Goal: Task Accomplishment & Management: Manage account settings

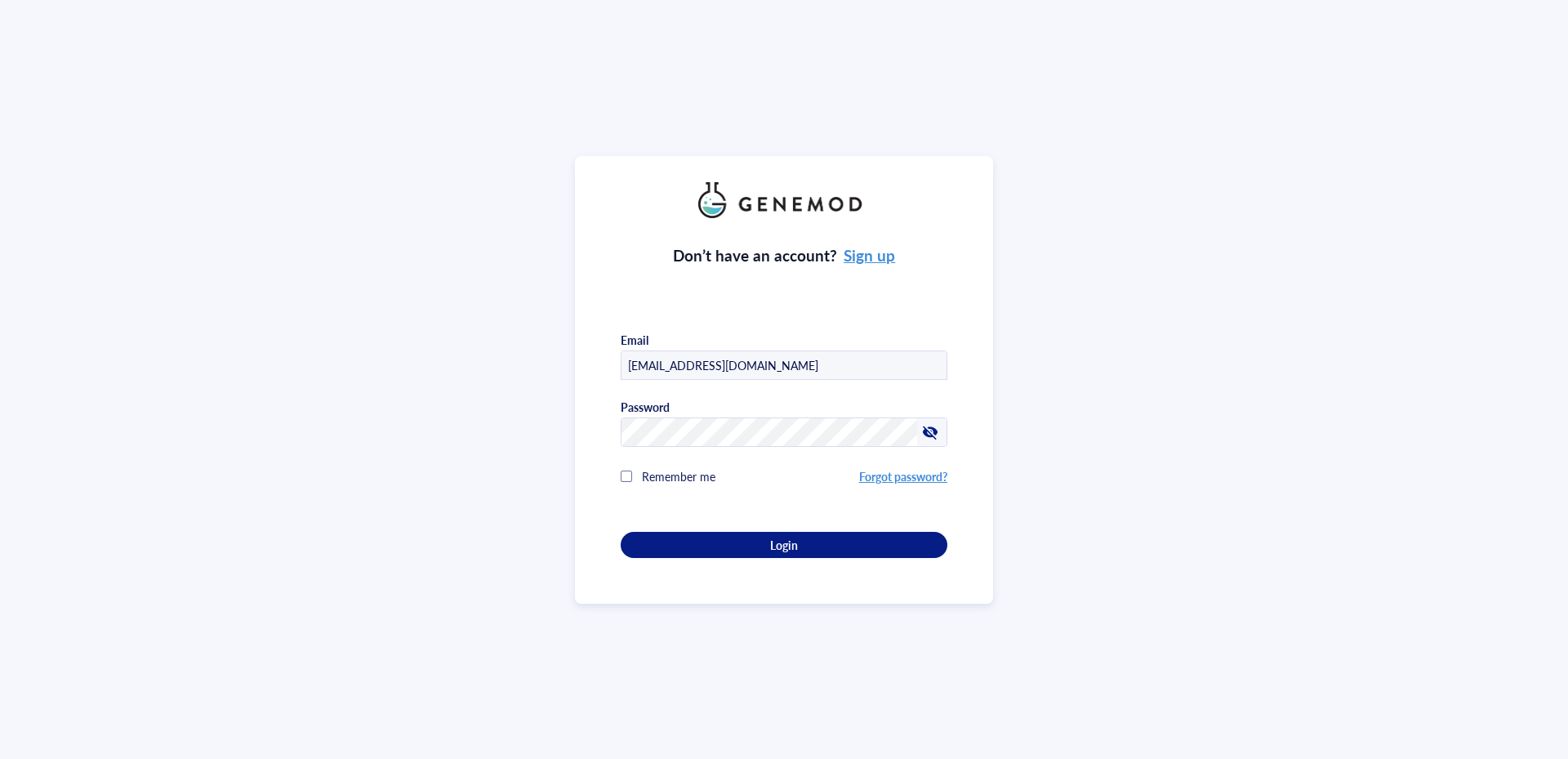
click at [946, 351] on div at bounding box center [946, 351] width 0 height 0
type input "[PERSON_NAME][EMAIL_ADDRESS][DOMAIN_NAME]"
click at [787, 538] on span "Login" at bounding box center [783, 544] width 28 height 14
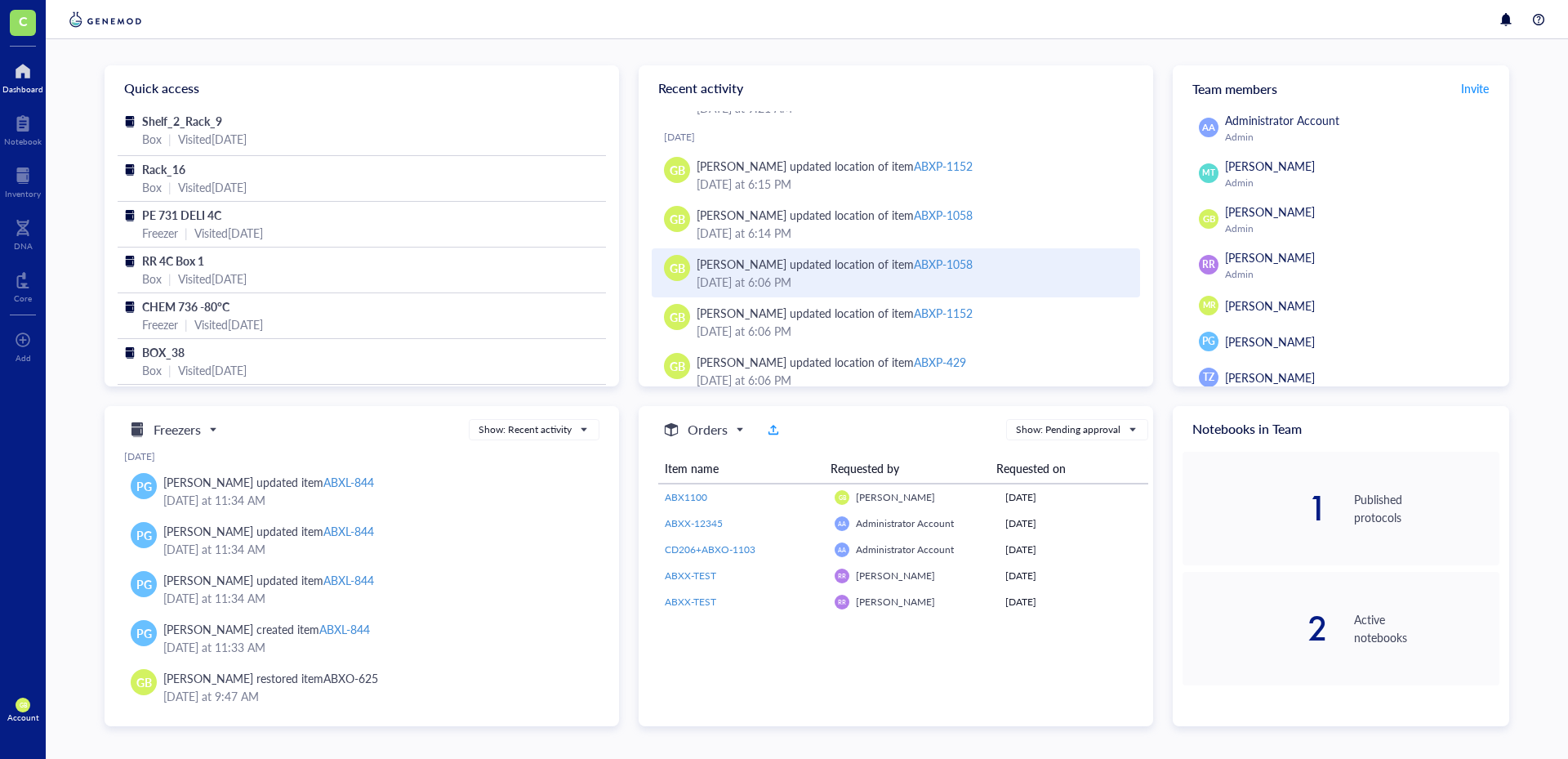
scroll to position [458, 0]
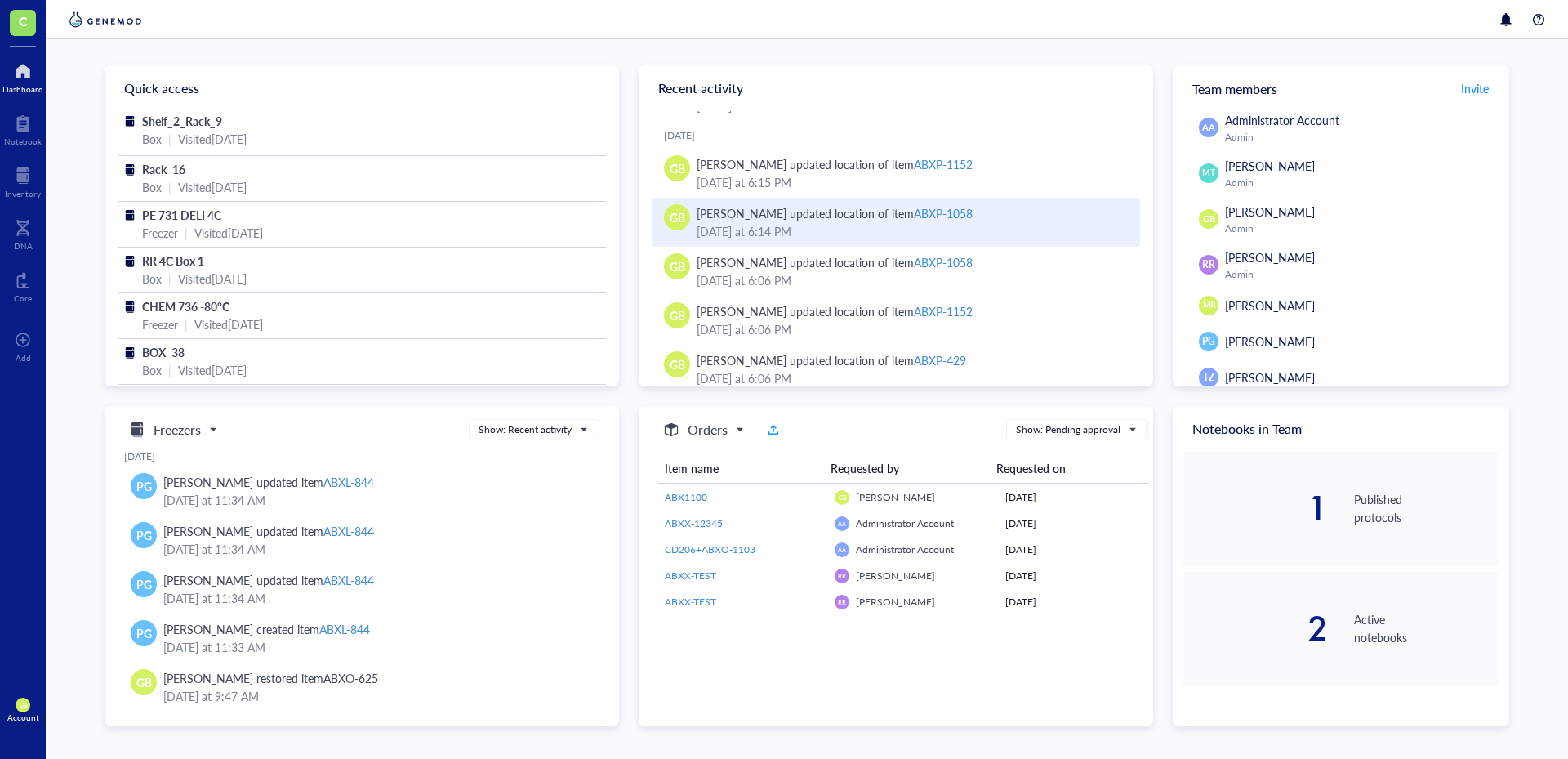
click at [933, 211] on div "ABXP-1058" at bounding box center [943, 213] width 59 height 16
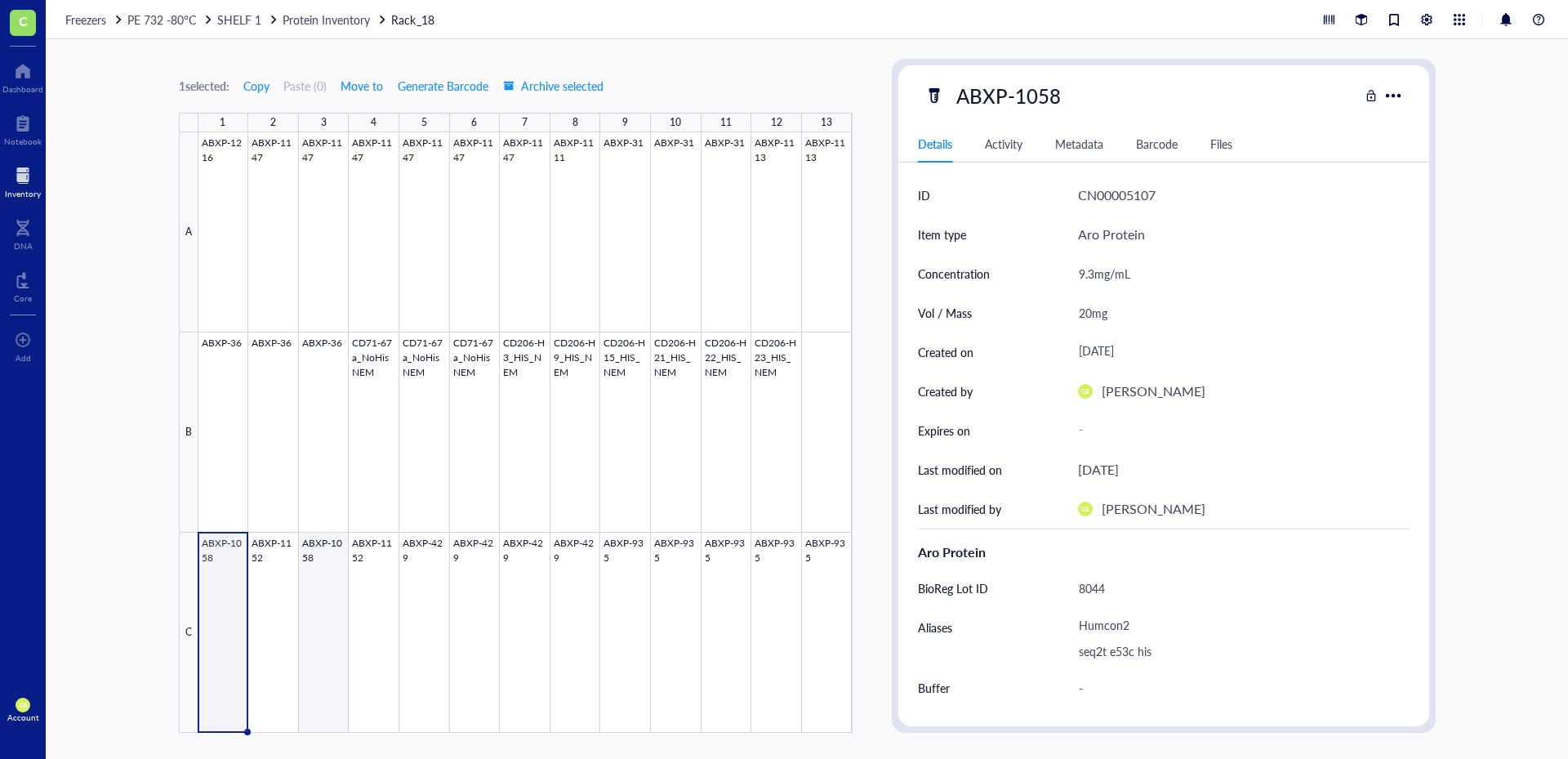
click at [312, 600] on div at bounding box center [526, 433] width 654 height 601
type textarea "Keep everyone on the same page…"
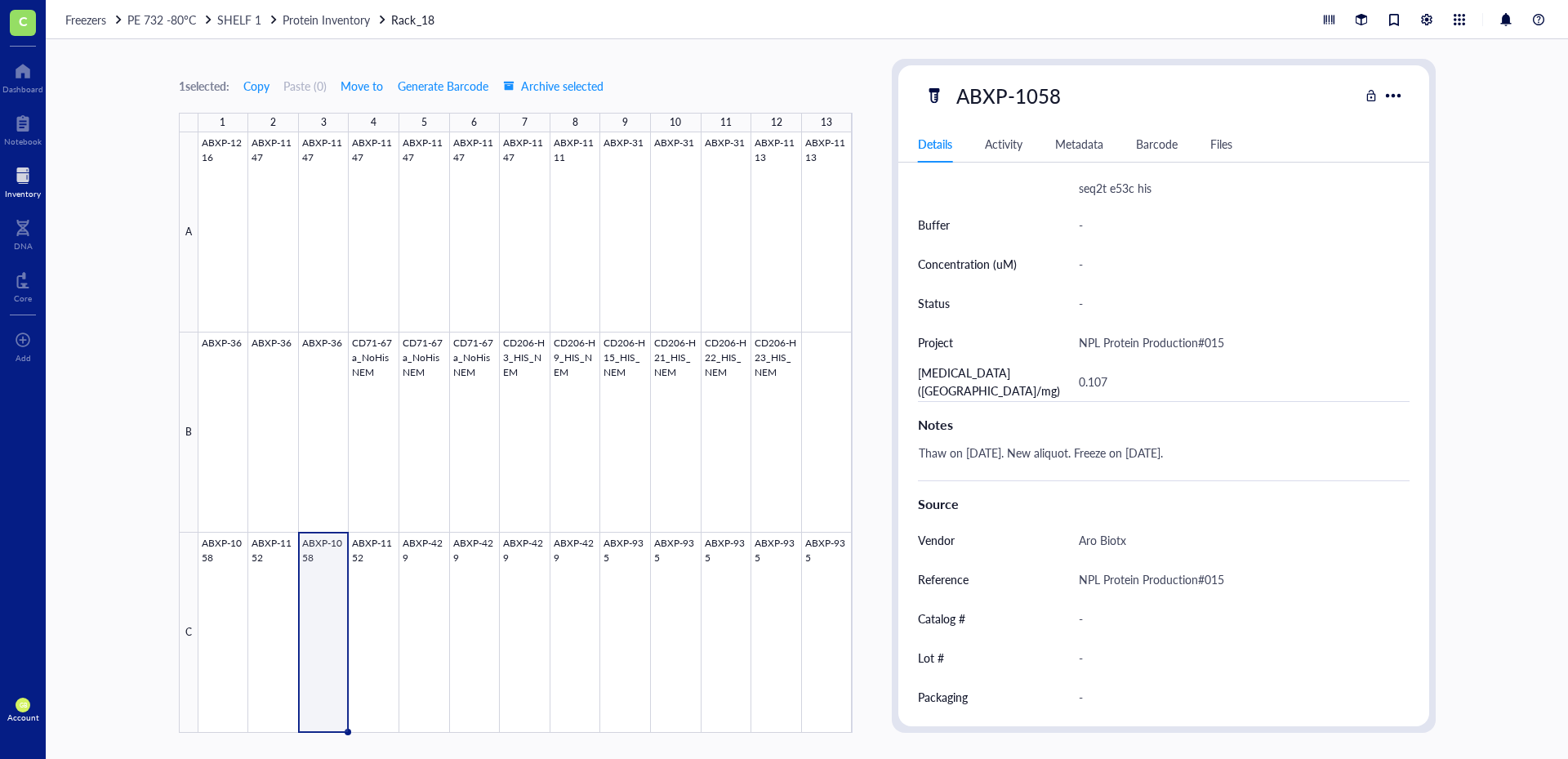
scroll to position [506, 0]
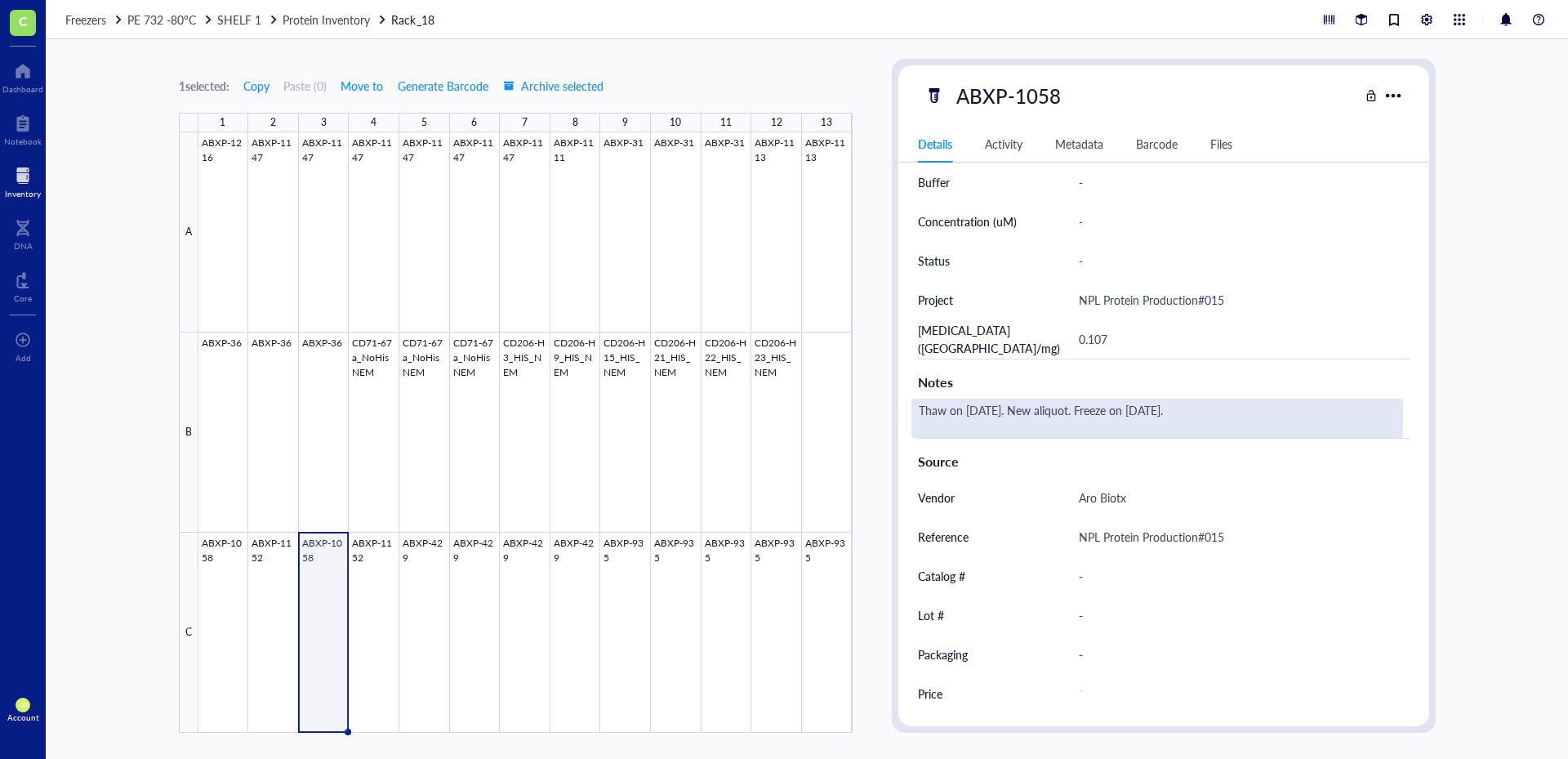
click at [1214, 411] on div "Thaw on [DATE]. New aliquot. Freeze on [DATE]." at bounding box center [1157, 418] width 491 height 40
drag, startPoint x: 1020, startPoint y: 410, endPoint x: 910, endPoint y: 415, distance: 110.1
click at [911, 415] on div "Thaw on [DATE]. New aliquot. Freeze on [DATE]." at bounding box center [1157, 418] width 491 height 40
click at [1237, 410] on textarea "Thaw on [DATE]. New aliquot. Freeze on [DATE]." at bounding box center [1124, 418] width 425 height 36
type textarea "Thaw on [DATE]. New aliquot. Freeze on [DATE]. Thaw on [DATE] for further sampl…"
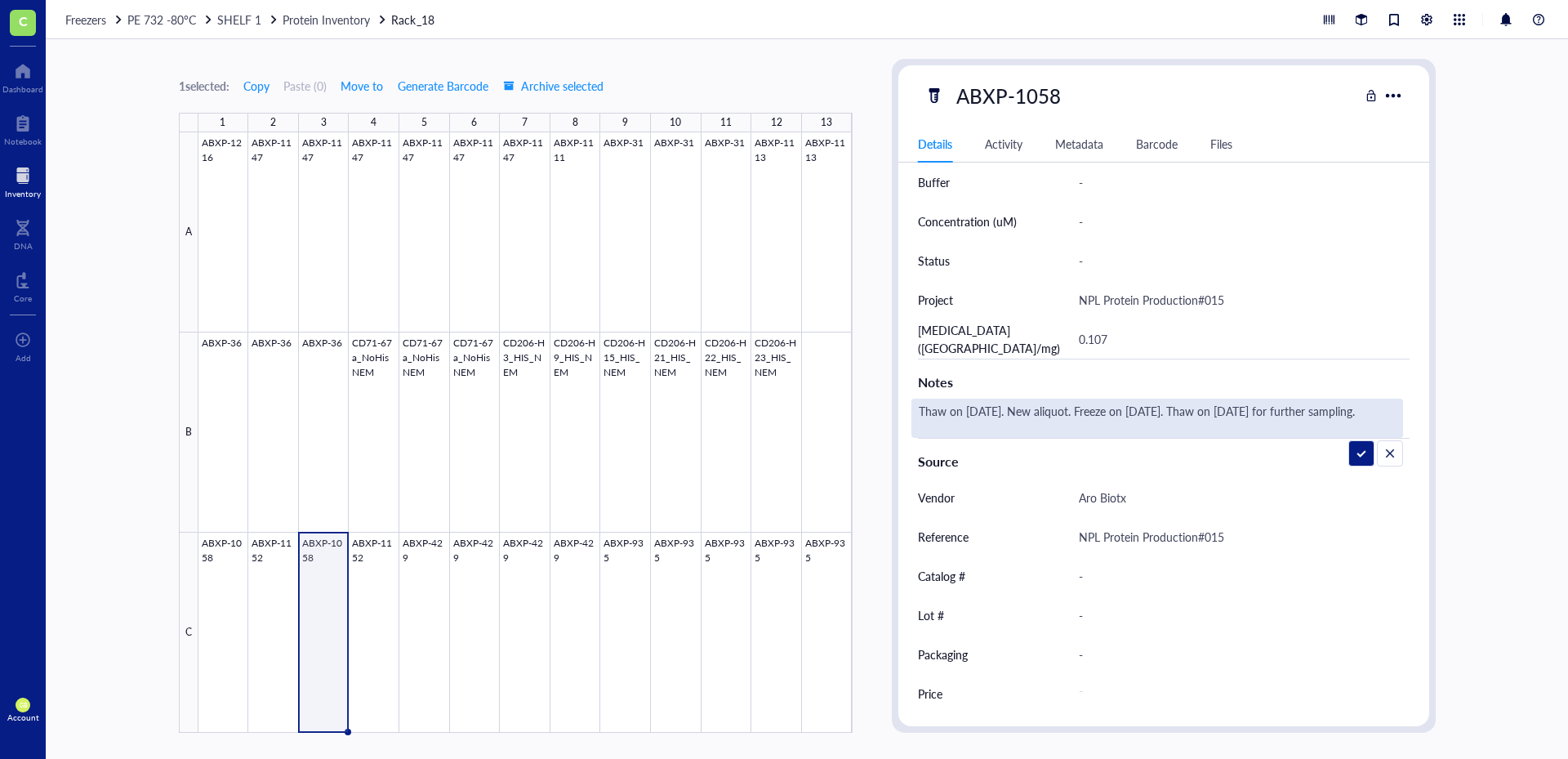
click at [1207, 407] on textarea "Thaw on [DATE]. New aliquot. Freeze on [DATE]. Thaw on [DATE] for further sampl…" at bounding box center [1157, 418] width 490 height 36
drag, startPoint x: 1195, startPoint y: 411, endPoint x: 1203, endPoint y: 432, distance: 22.5
click at [1203, 432] on textarea "Thaw on [DATE]. New aliquot. Freeze on [DATE]. Thaw on [DATE] for further sampl…" at bounding box center [1157, 418] width 490 height 36
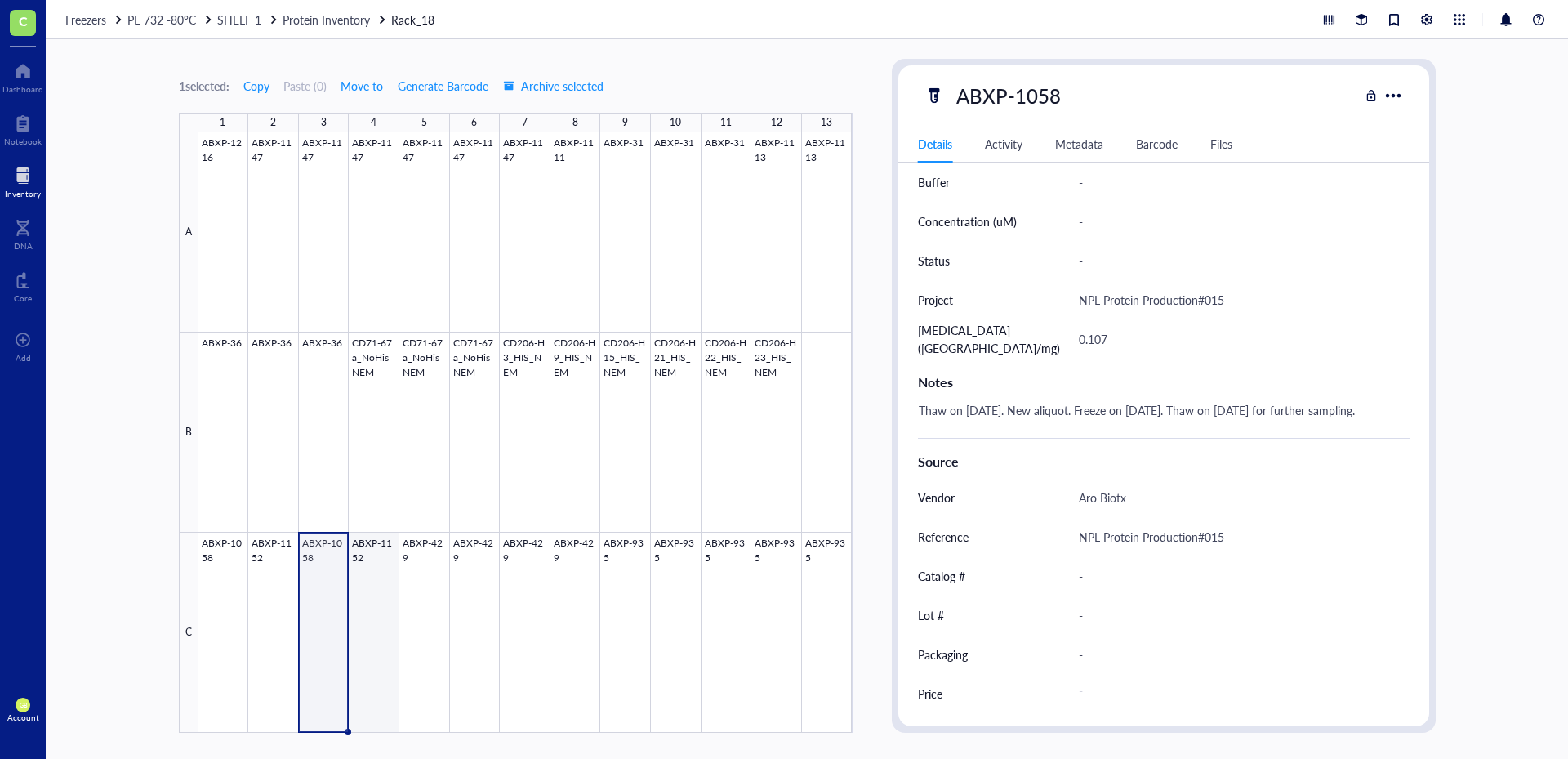
click at [383, 590] on div at bounding box center [526, 433] width 654 height 601
type textarea "Keep everyone on the same page…"
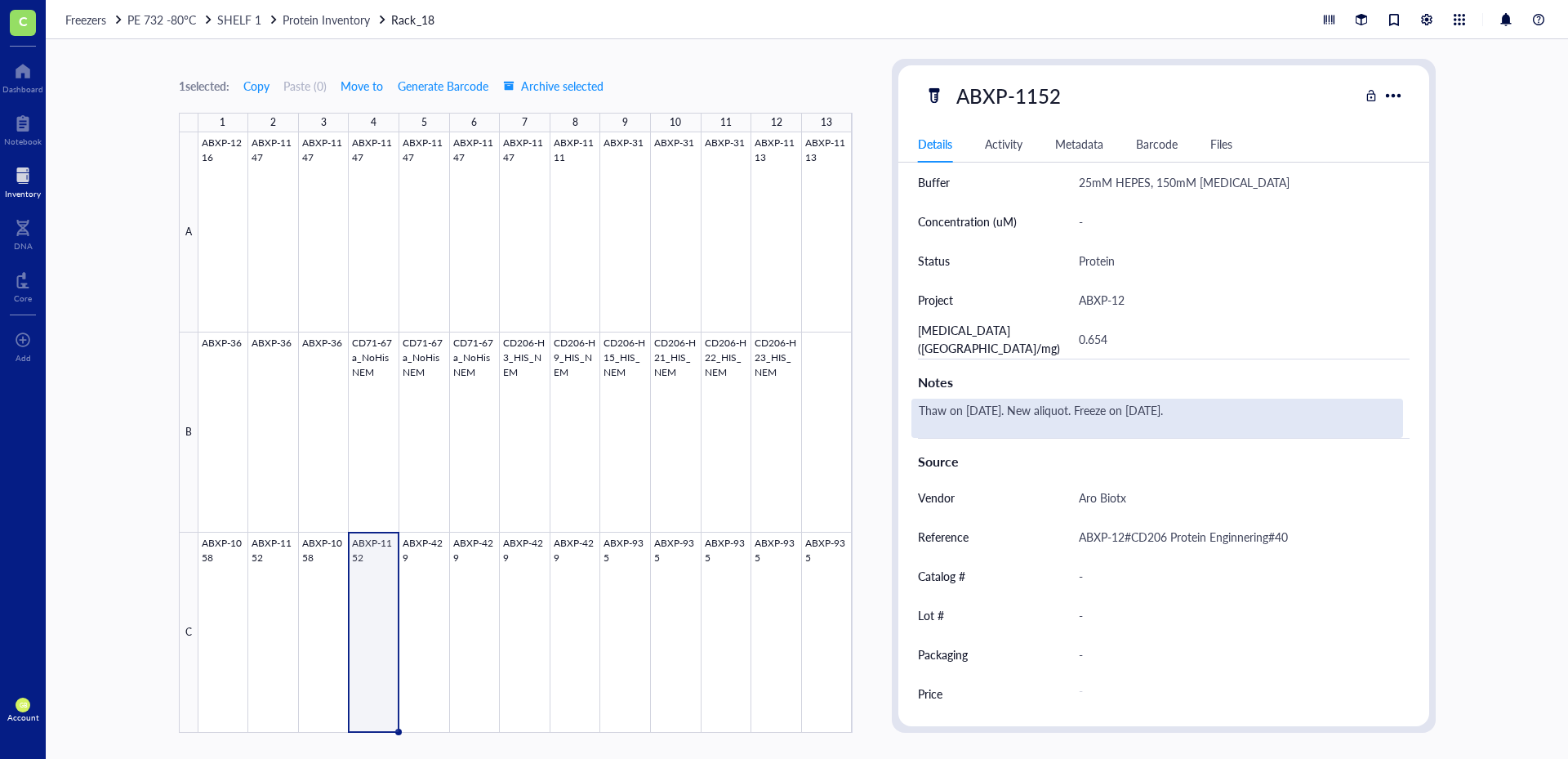
click at [1236, 413] on div "Thaw on [DATE]. New aliquot. Freeze on [DATE]." at bounding box center [1157, 418] width 491 height 40
type textarea "Thaw on [DATE]. New aliquot. Freeze on [DATE]. Thaw on [DATE] for further sampl…"
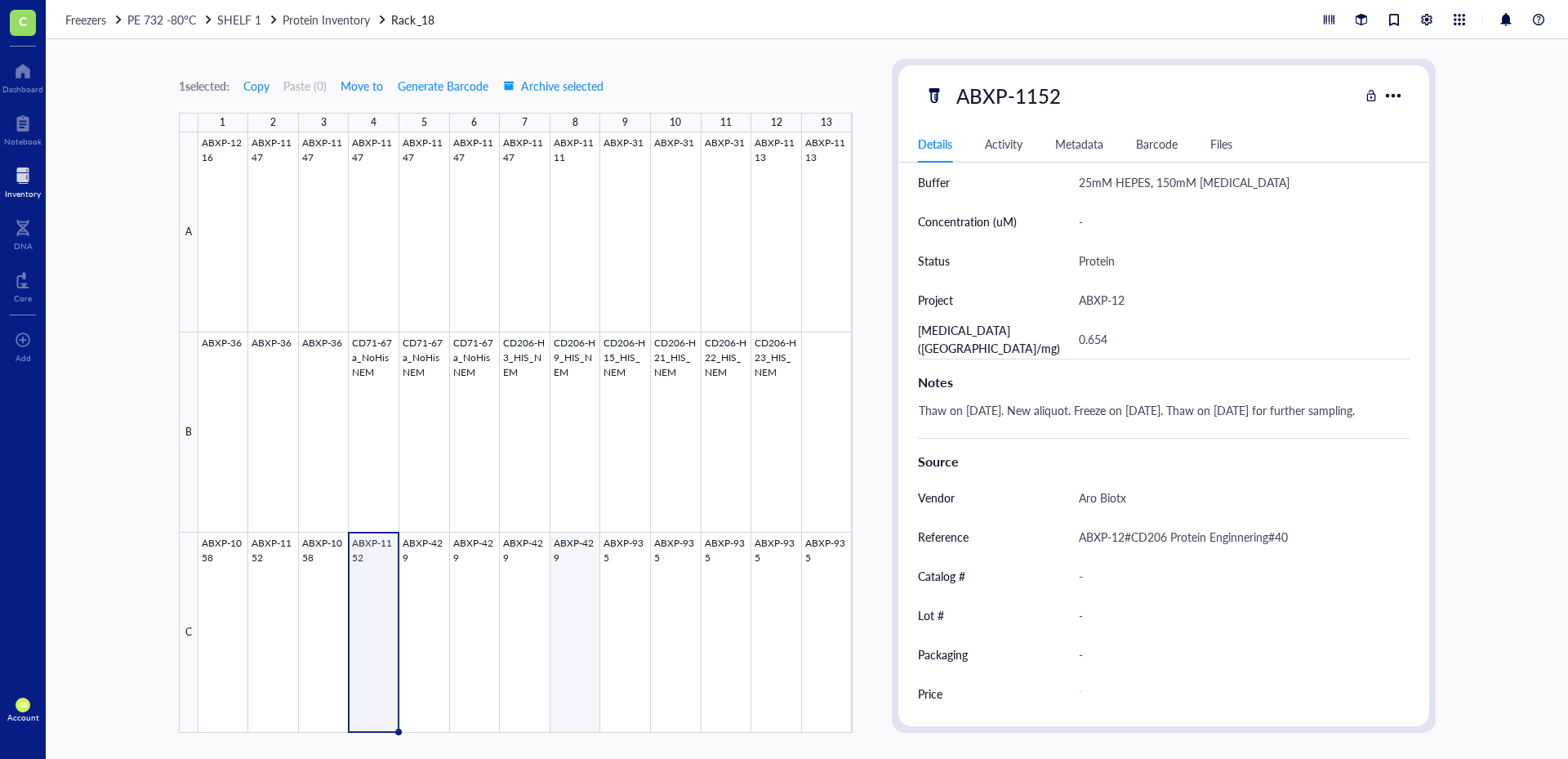
click at [570, 611] on div at bounding box center [526, 433] width 654 height 601
type textarea "Keep everyone on the same page…"
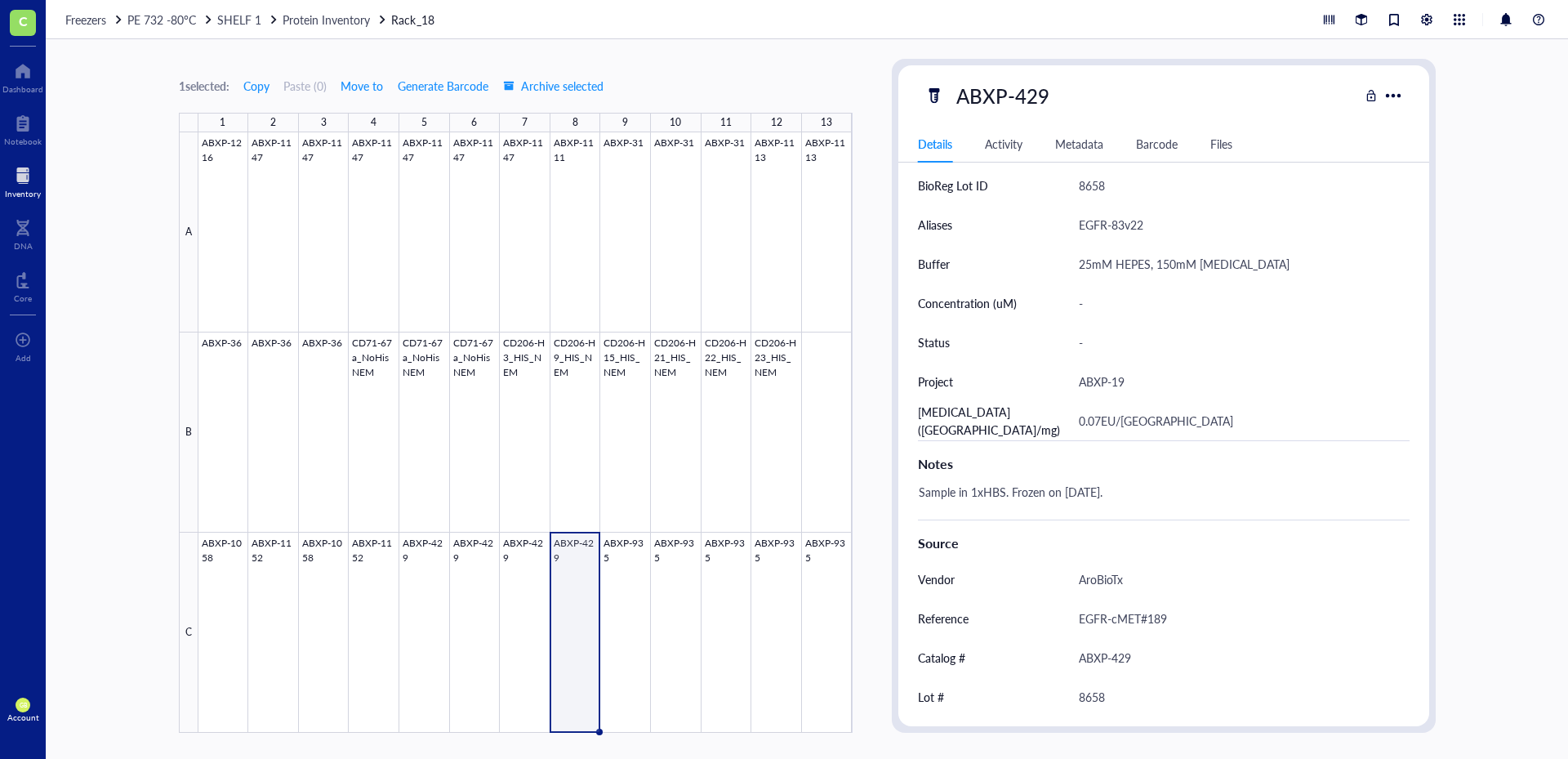
scroll to position [408, 0]
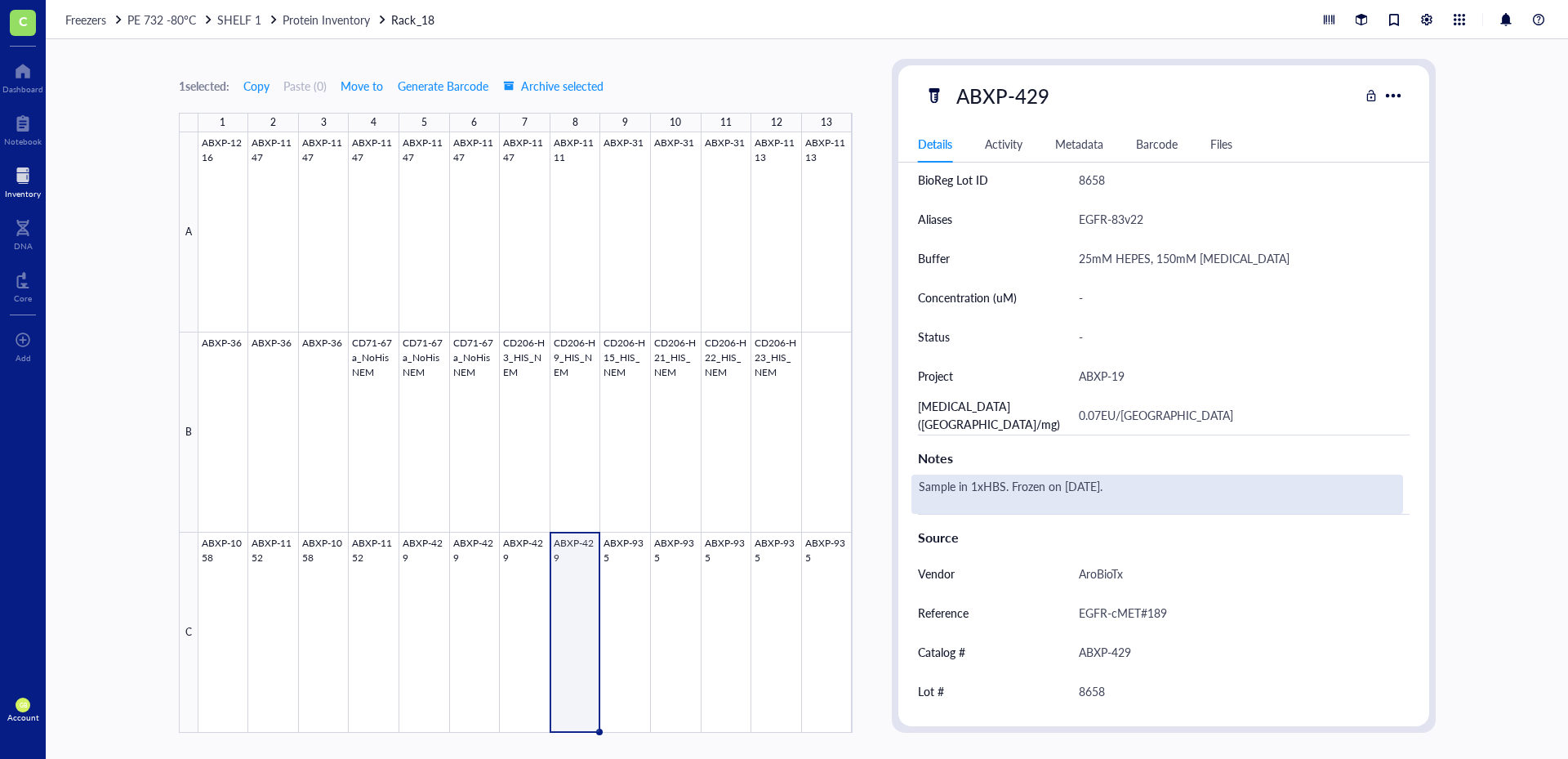
click at [1134, 487] on div "Sample in 1xHBS. Frozen on [DATE]." at bounding box center [1157, 494] width 491 height 40
type textarea "Sample in 1xHBS. Frozen on [DATE]. Thaw on [DATE] for further sampling."
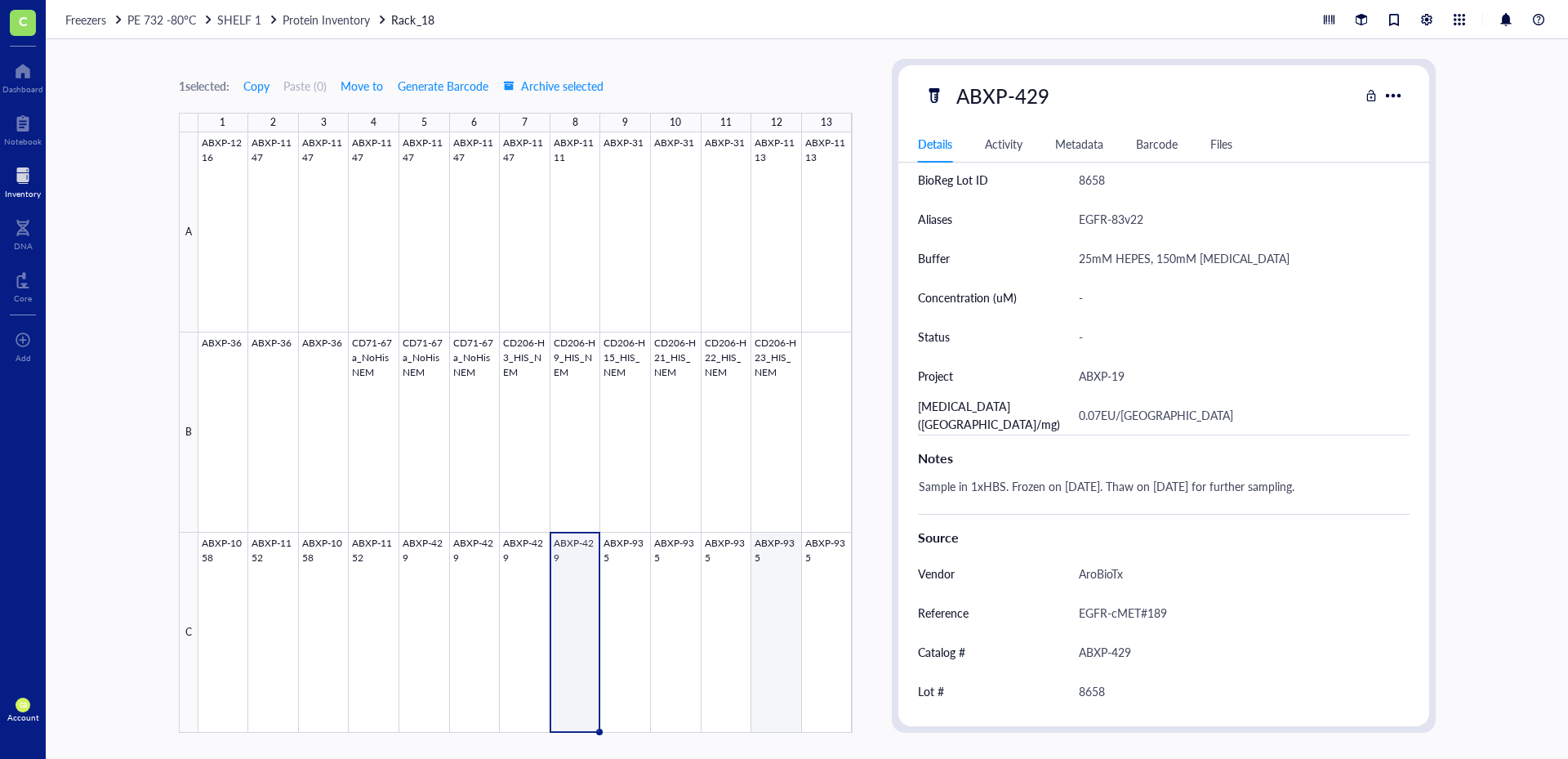
click at [764, 589] on div at bounding box center [526, 433] width 654 height 601
type textarea "Keep everyone on the same page…"
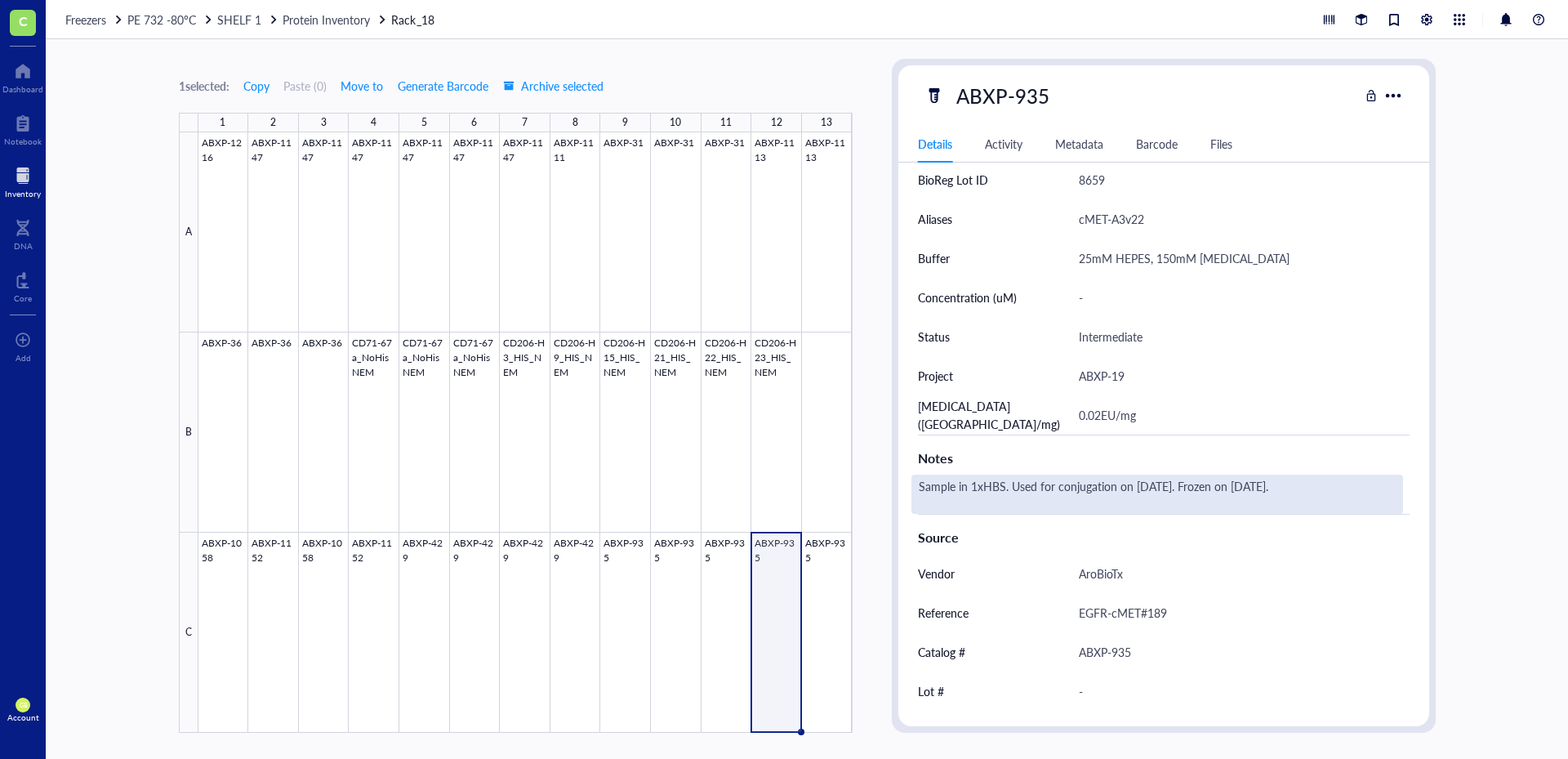
click at [1299, 483] on div "Sample in 1xHBS. Used for conjugation on [DATE]. Frozen on [DATE]." at bounding box center [1157, 494] width 491 height 40
type textarea "Sample in 1xHBS. Used for conjugation on [DATE]. Frozen on [DATE]. Thaw on [DAT…"
click at [1302, 493] on div "Sample in 1xHBS. Used for conjugation on [DATE]. Frozen on [DATE]. Thaw on [DAT…" at bounding box center [1157, 494] width 491 height 40
click at [1297, 488] on textarea "Sample in 1xHBS. Used for conjugation on [DATE]. Frozen on [DATE]. Thaw on [DAT…" at bounding box center [1157, 494] width 490 height 36
click at [916, 502] on textarea "Sample in 1xHBS. Used for conjugation on [DATE]. Frozen on [DATE]. Thaw on [DAT…" at bounding box center [1157, 494] width 490 height 36
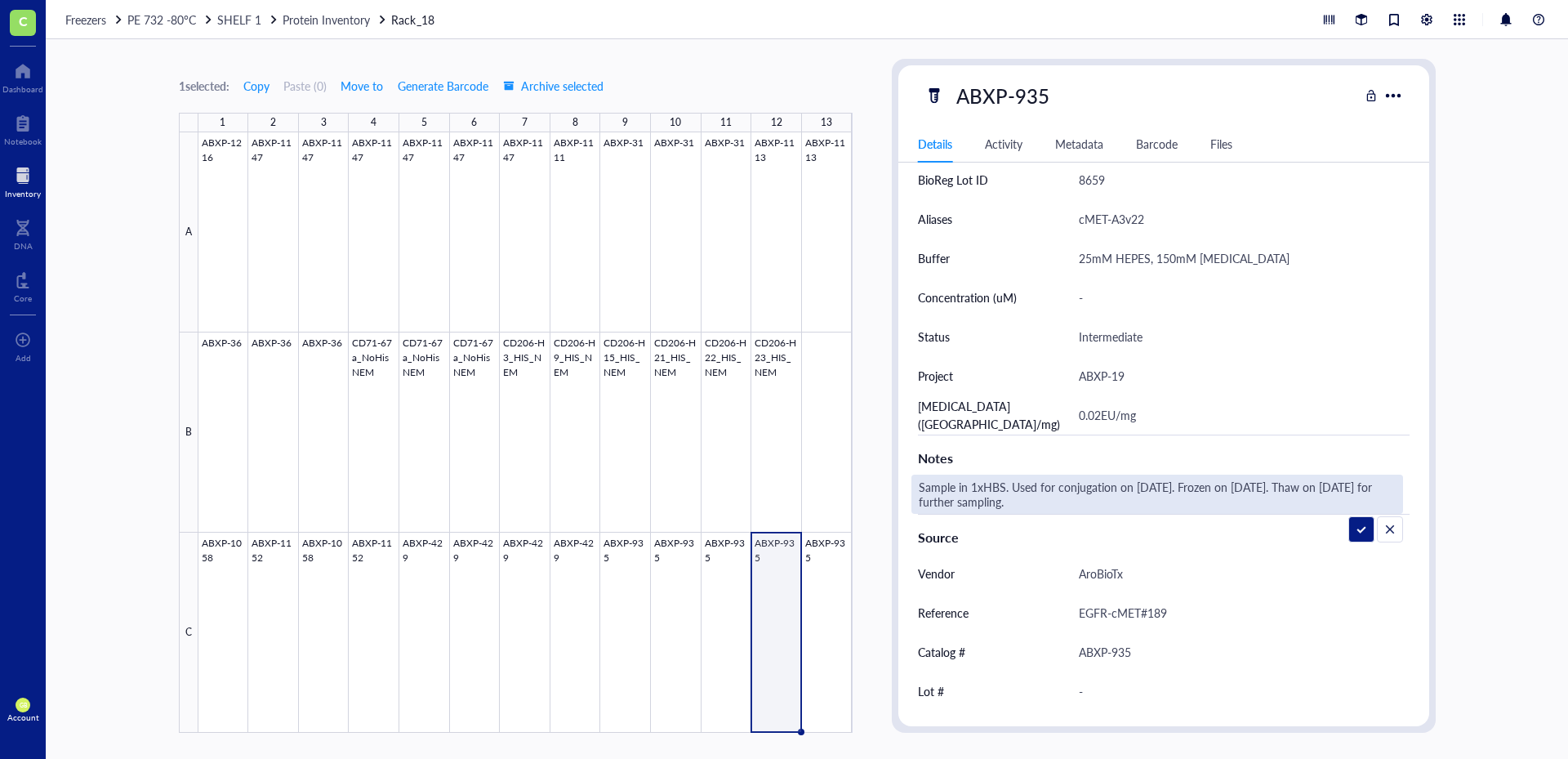
click at [1346, 497] on textarea "Sample in 1xHBS. Used for conjugation on [DATE]. Frozen on [DATE]. Thaw on [DAT…" at bounding box center [1157, 494] width 490 height 36
click at [1348, 492] on textarea "Sample in 1xHBS. Used for conjugation on [DATE]. Frozen on [DATE]. Thaw on [DAT…" at bounding box center [1157, 494] width 490 height 36
type textarea "Sample in 1xHBS. Used for conjugation on [DATE]. Frozen on [DATE]. Thaw on 8/11…"
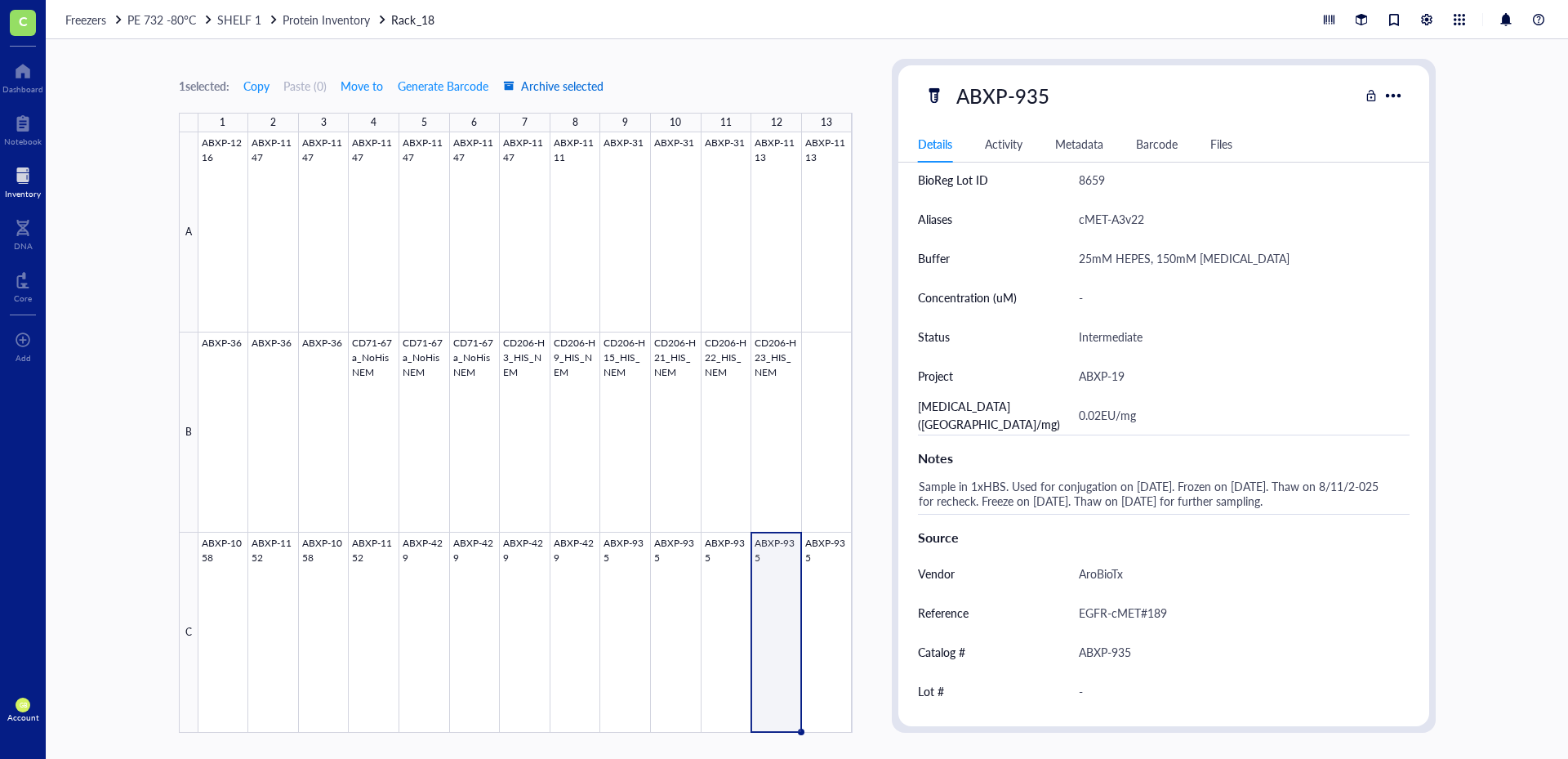
click at [591, 88] on span "Archive selected" at bounding box center [553, 86] width 100 height 13
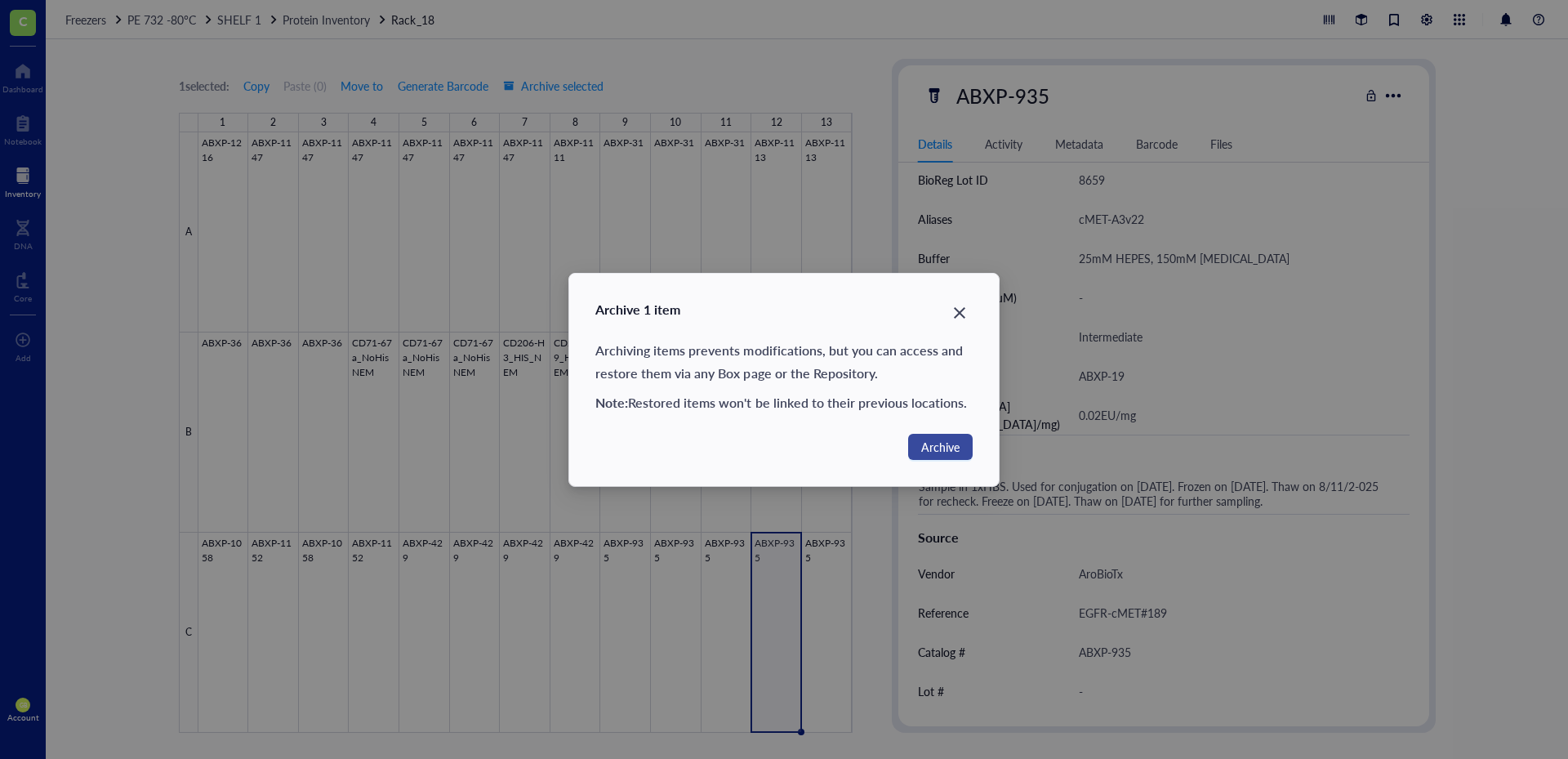
click at [947, 442] on span "Archive" at bounding box center [940, 446] width 39 height 18
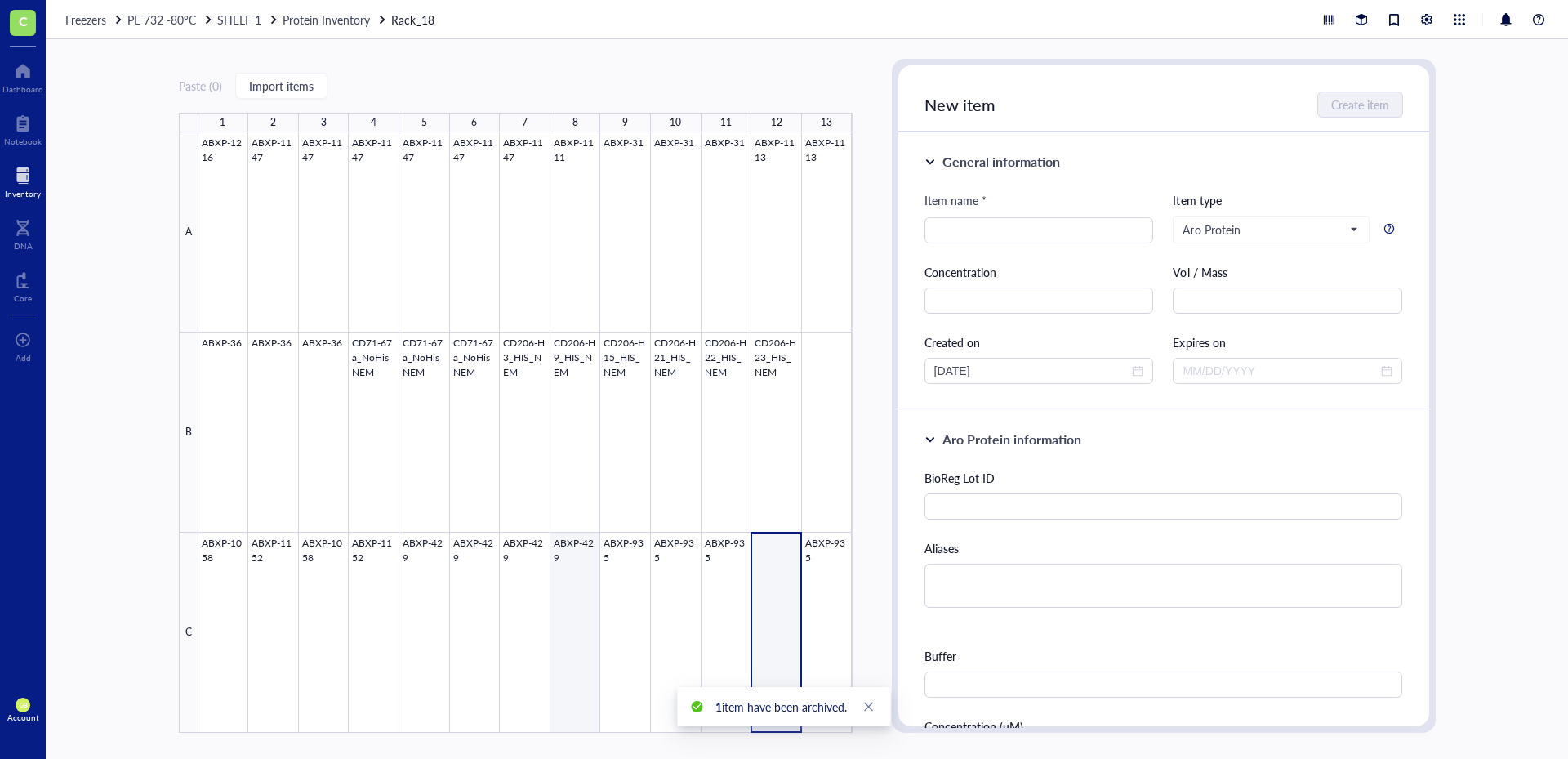
click at [575, 571] on div at bounding box center [526, 433] width 654 height 601
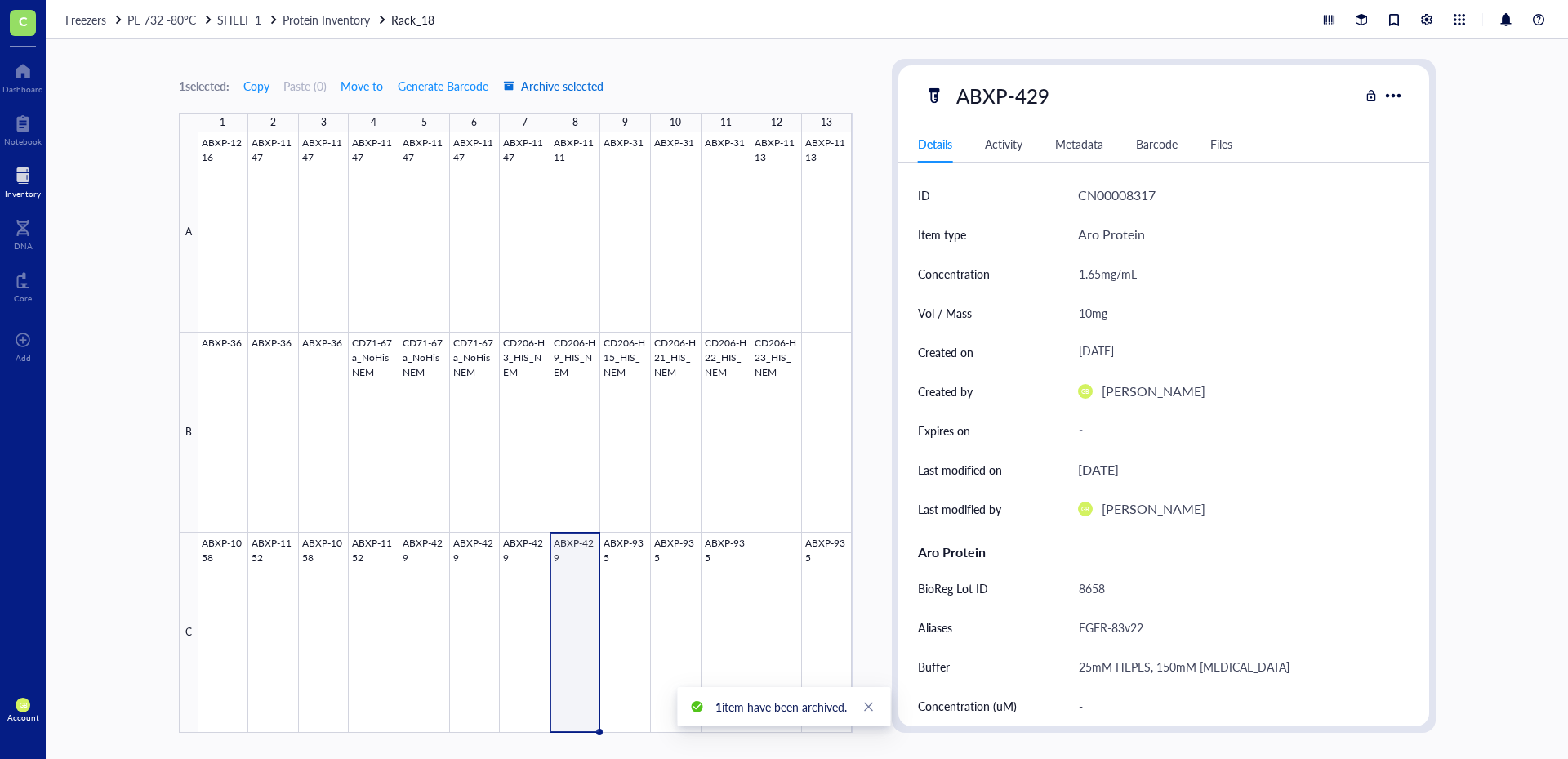
click at [575, 87] on span "Archive selected" at bounding box center [553, 86] width 100 height 13
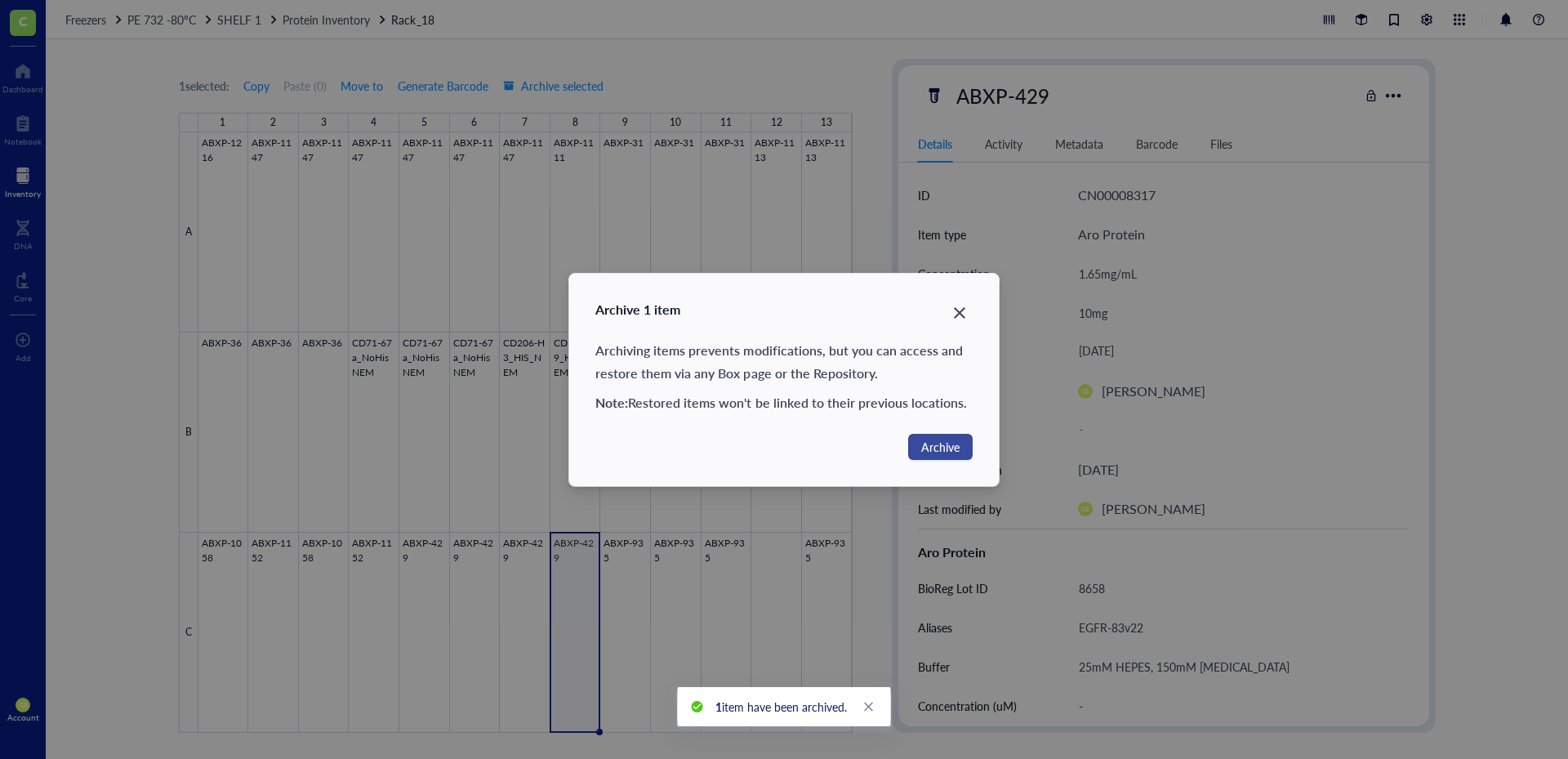
click at [928, 446] on span "Archive" at bounding box center [940, 446] width 39 height 18
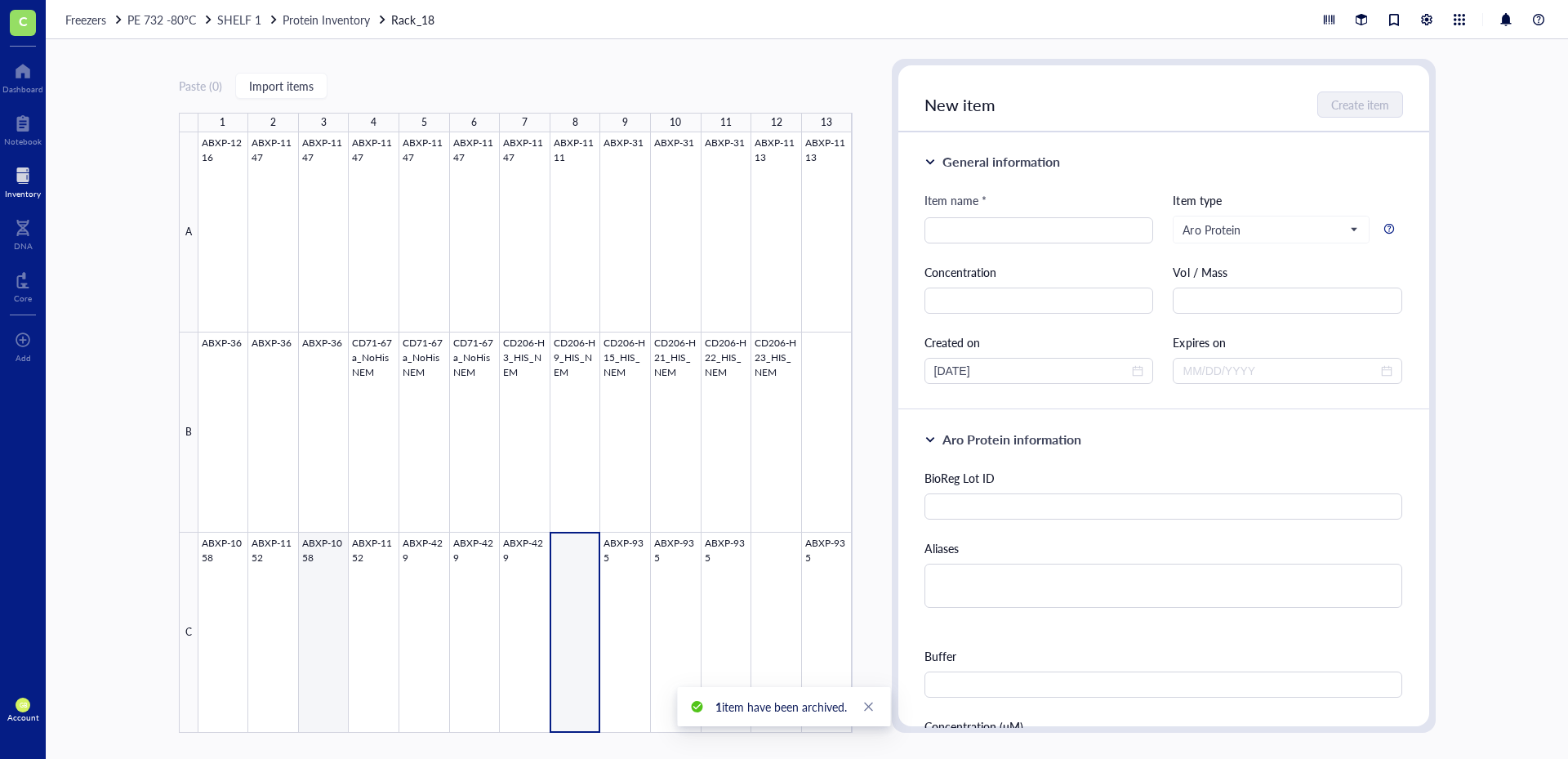
click at [318, 597] on div at bounding box center [526, 433] width 654 height 601
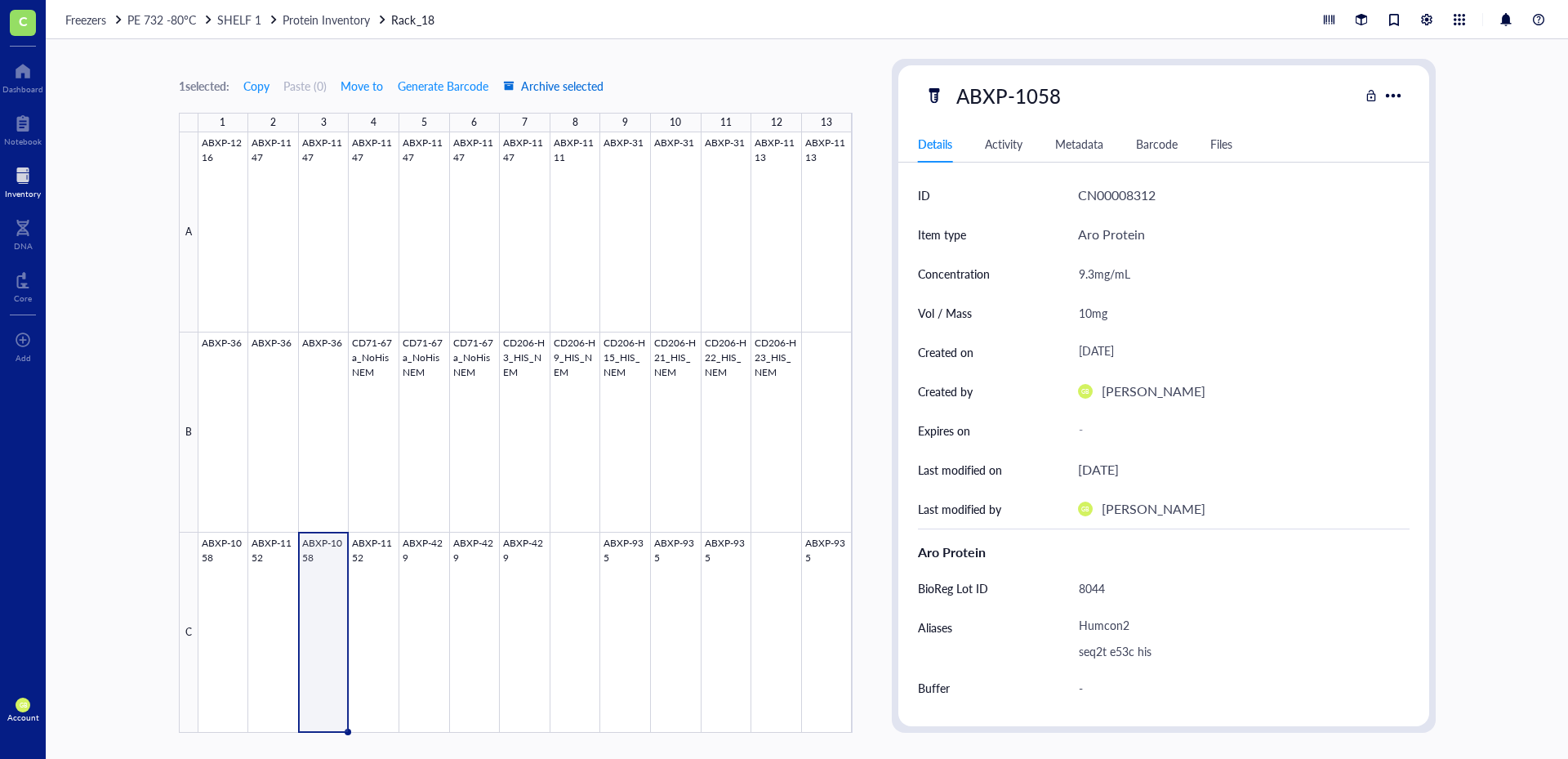
click at [574, 90] on span "Archive selected" at bounding box center [553, 86] width 100 height 13
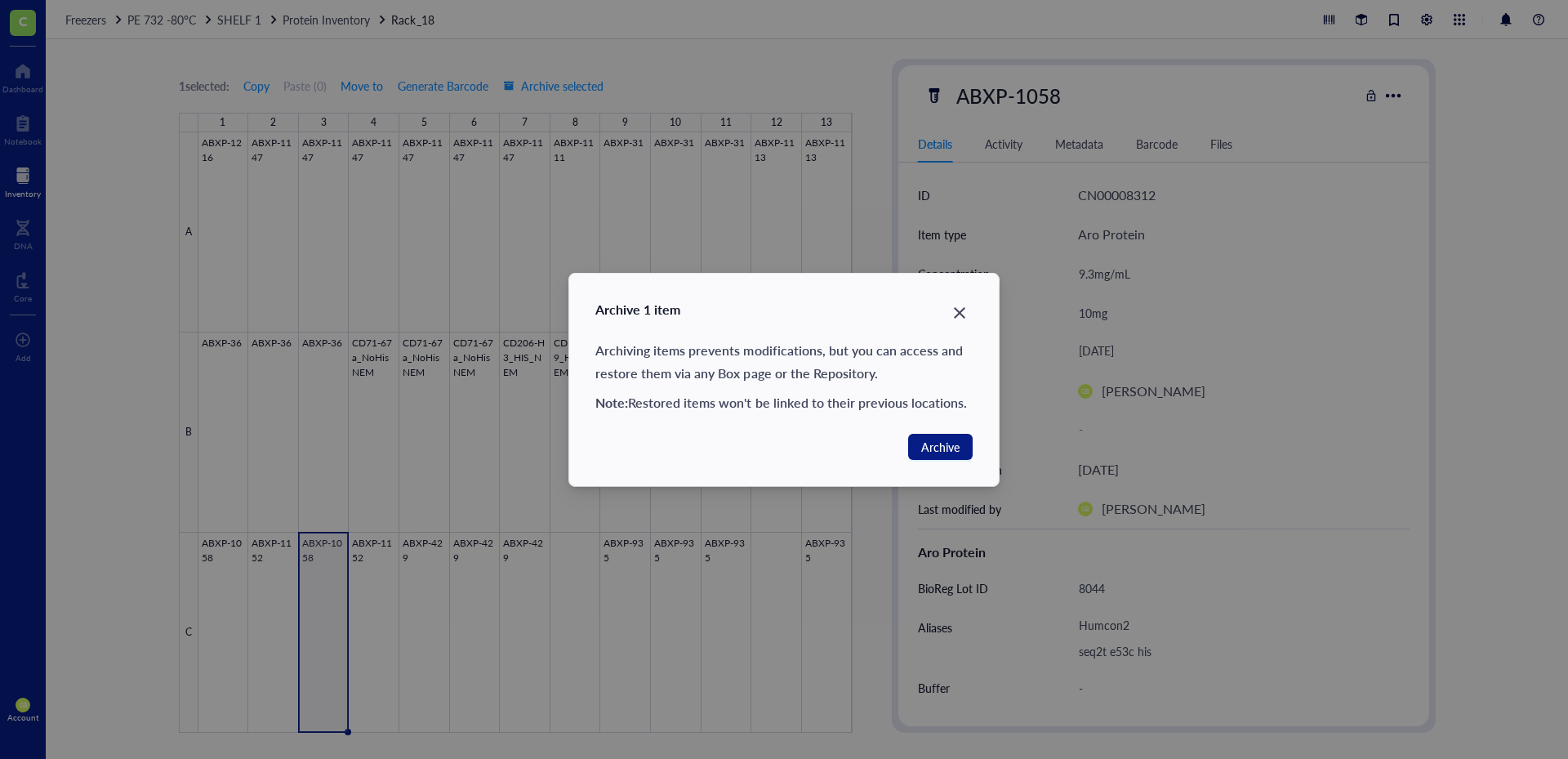
click at [943, 432] on div "Archive 1 item Archiving items prevents modifications, but you can access and r…" at bounding box center [784, 380] width 430 height 212
click at [939, 448] on span "Archive" at bounding box center [940, 446] width 39 height 18
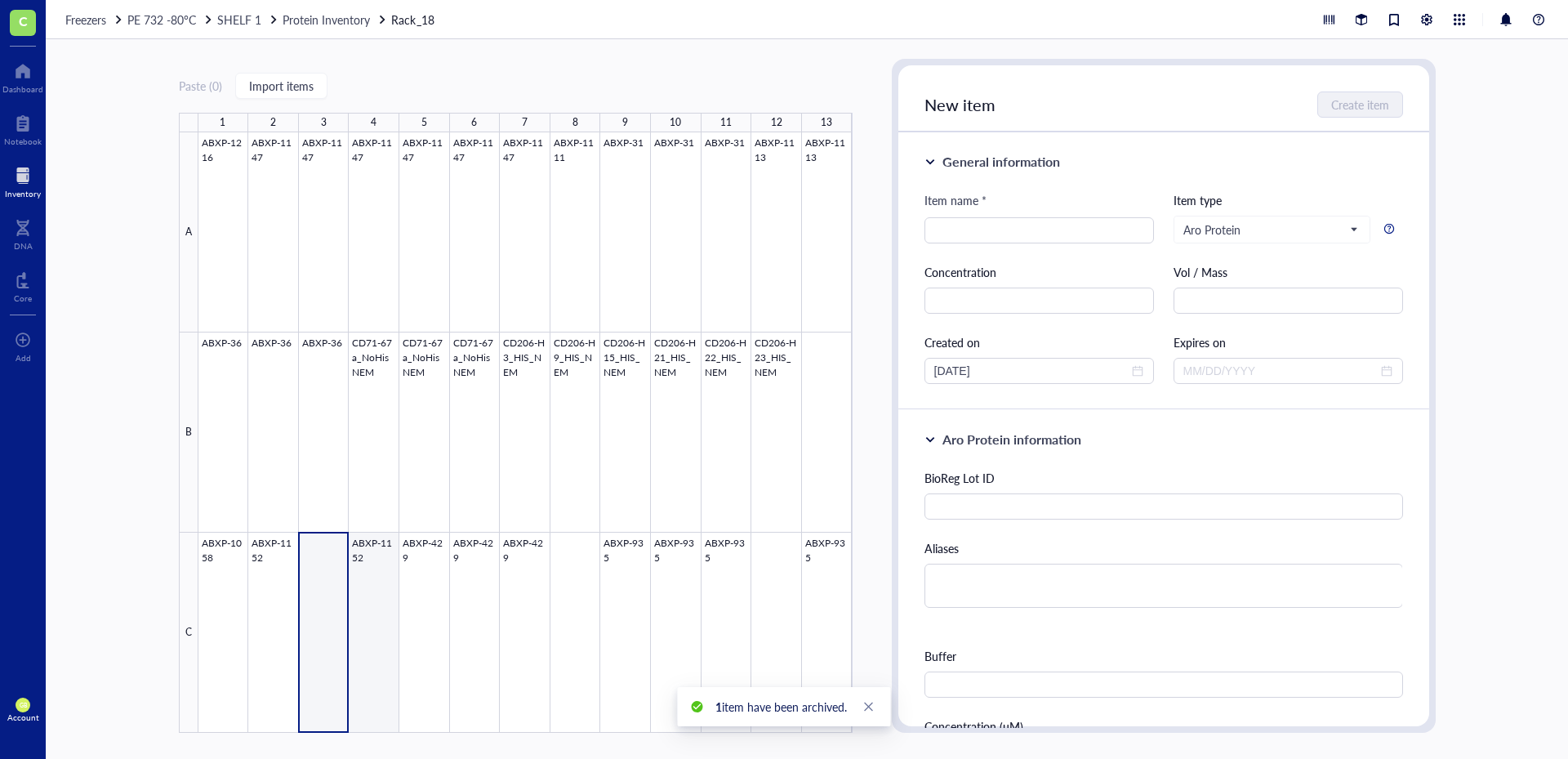
click at [370, 593] on div at bounding box center [526, 433] width 654 height 601
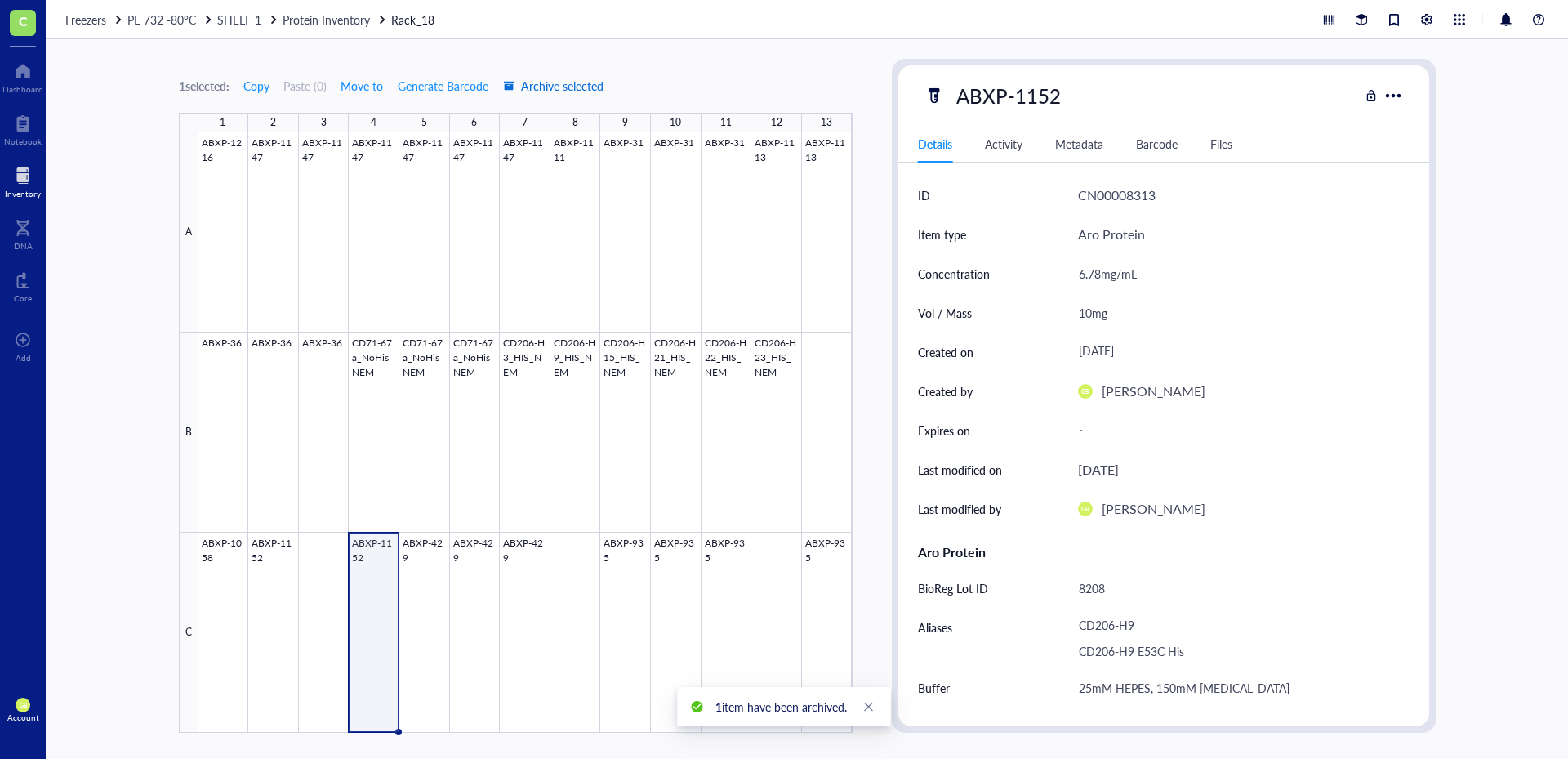
click at [557, 82] on span "Archive selected" at bounding box center [553, 86] width 100 height 13
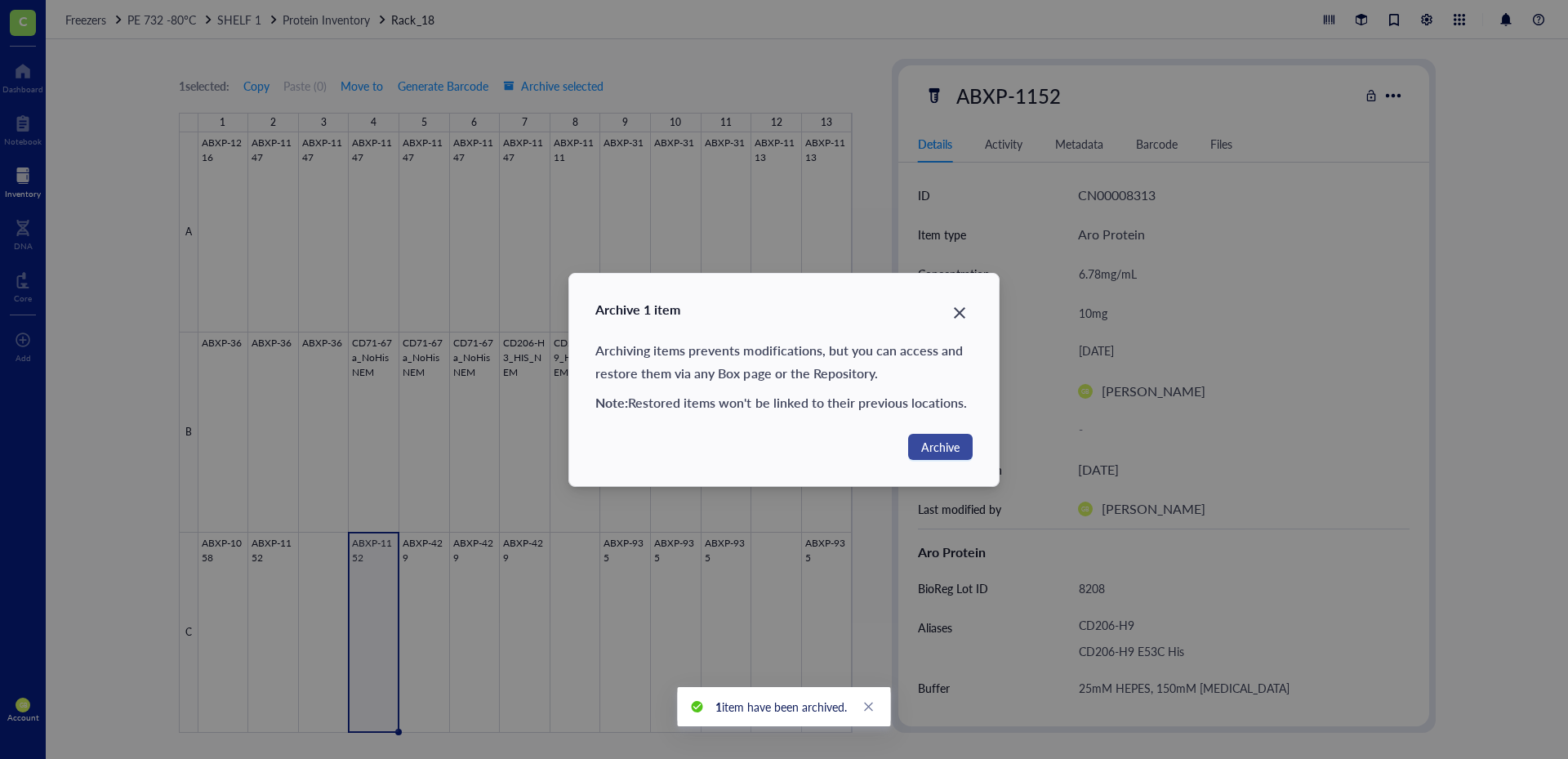
click at [939, 448] on span "Archive" at bounding box center [940, 446] width 39 height 18
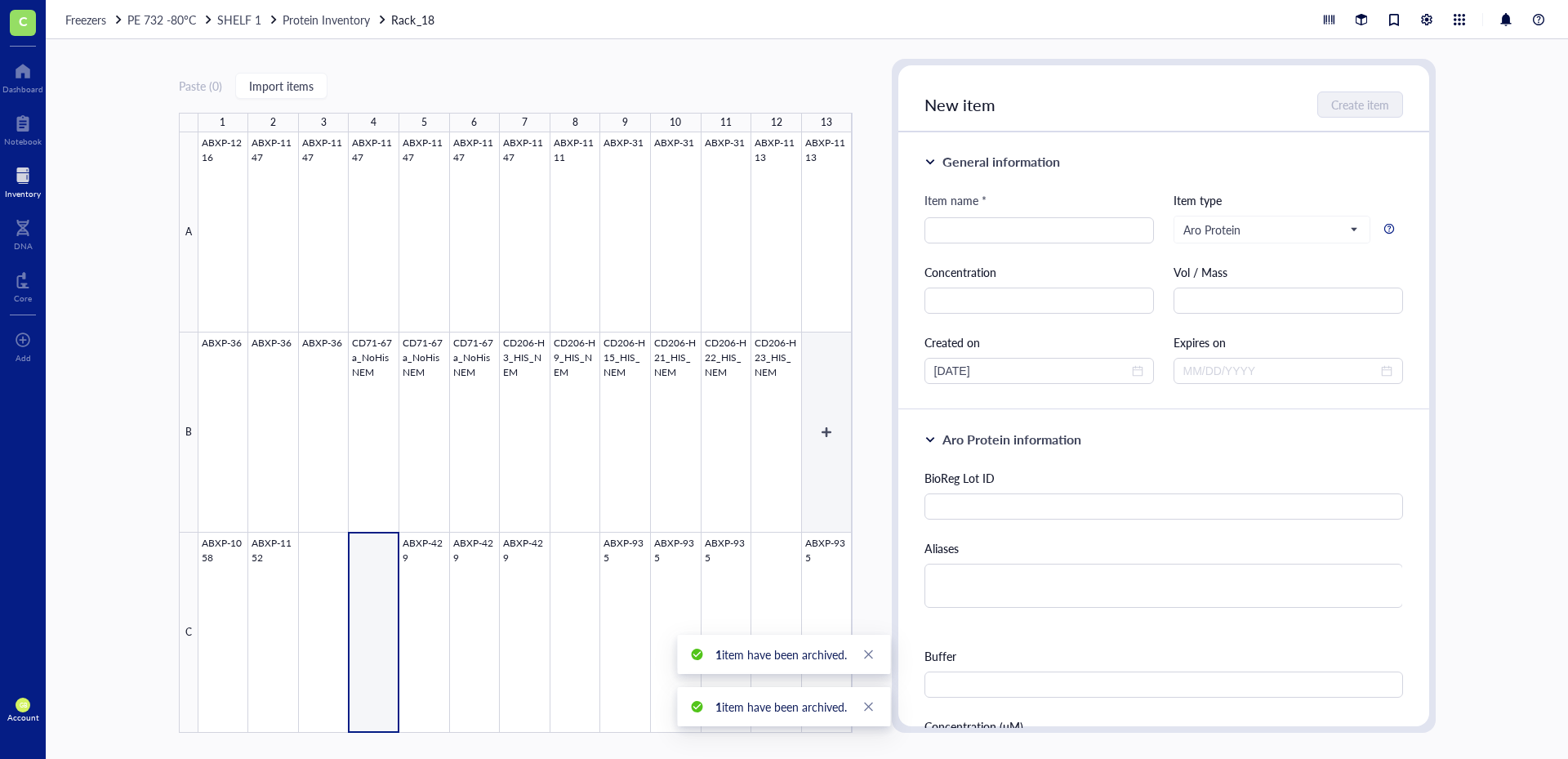
click at [819, 406] on div at bounding box center [526, 433] width 654 height 601
type textarea "Keep everyone on the same page…"
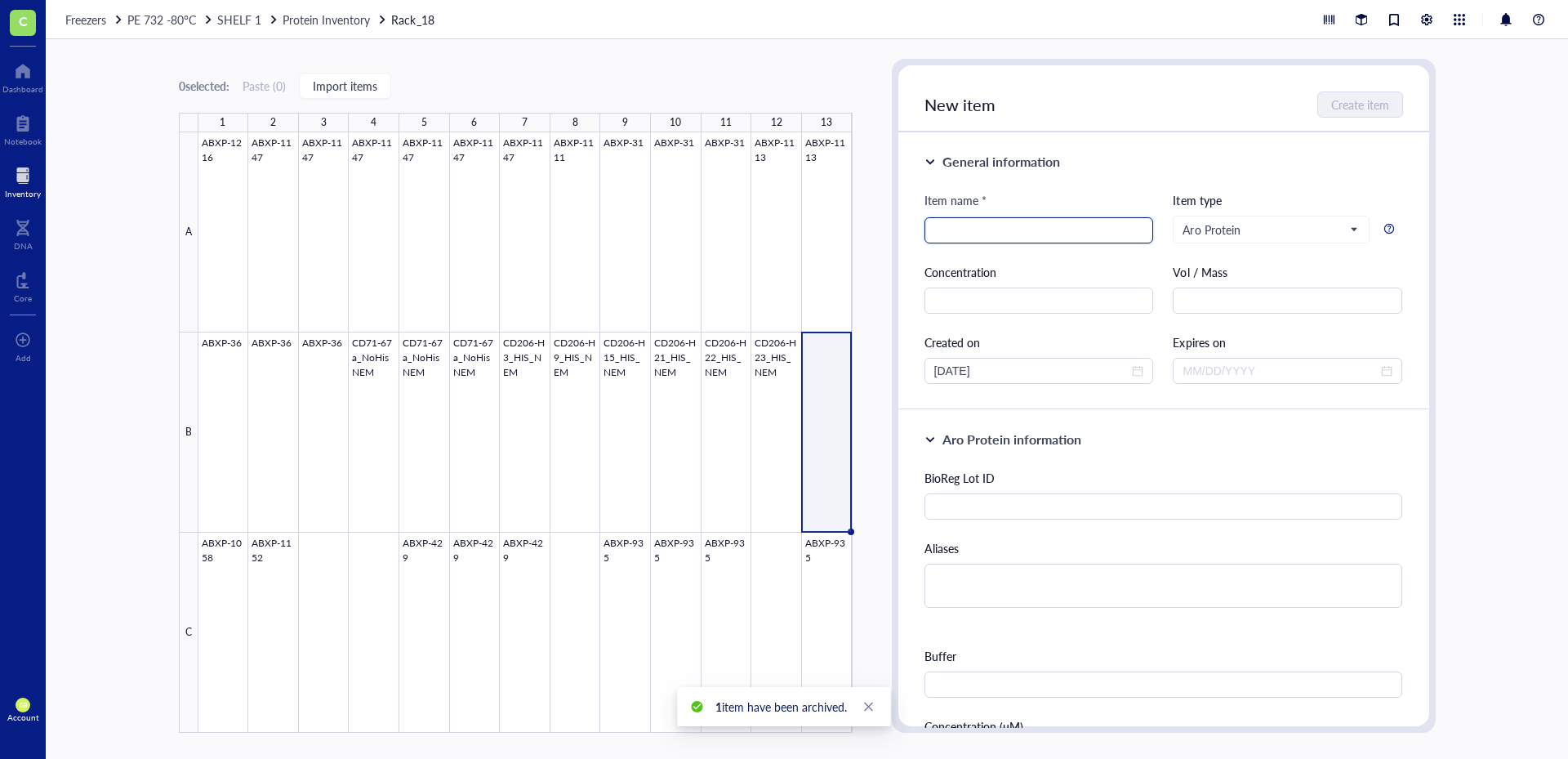
click at [999, 227] on input "search" at bounding box center [1039, 230] width 209 height 24
type input "EMPTY"
click at [1348, 102] on span "Create item" at bounding box center [1360, 104] width 58 height 13
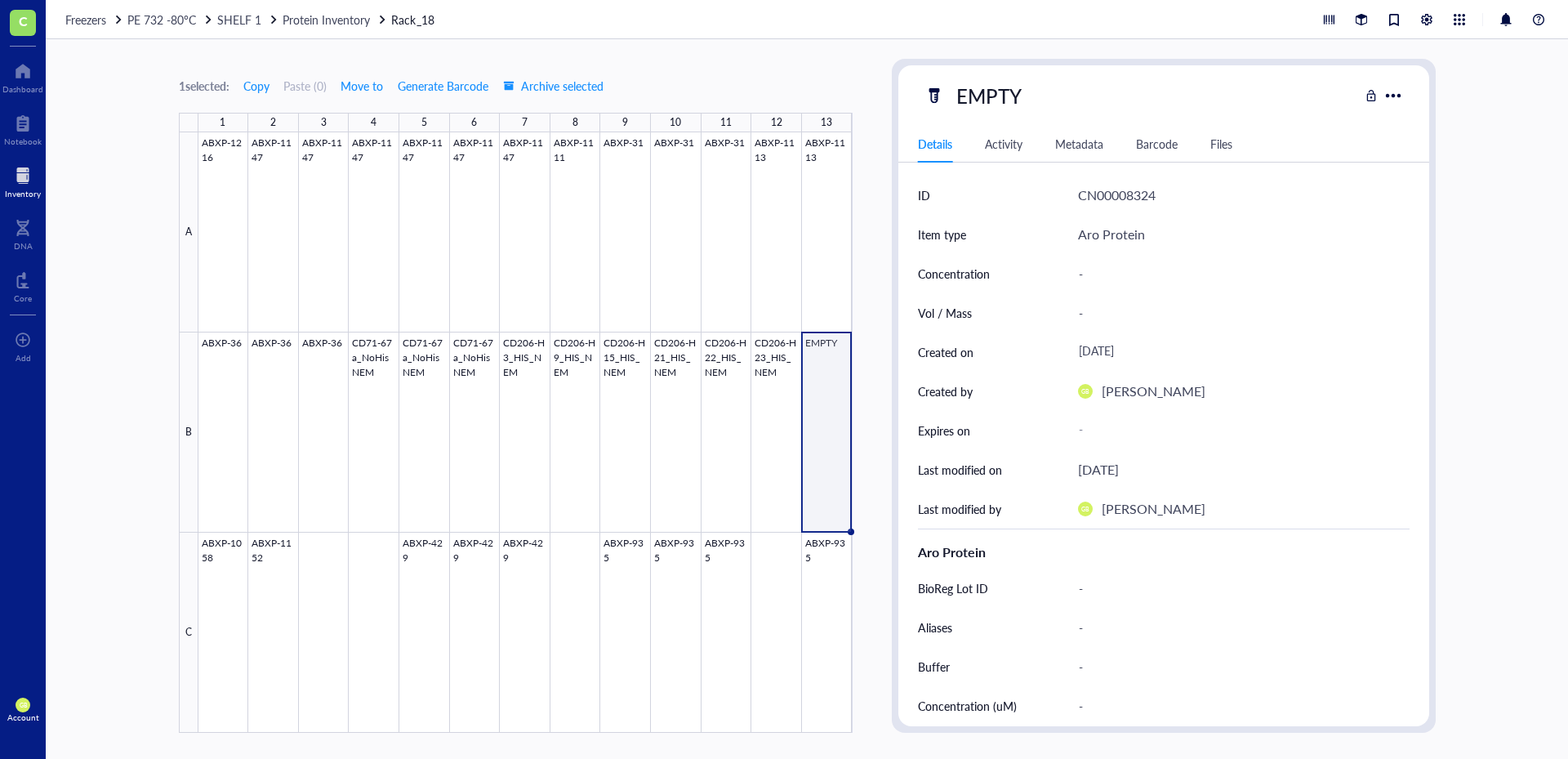
click at [105, 235] on div "1 selected: Copy Paste ( 0 ) Move to Generate Barcode Archive selected 1 2 3 4 …" at bounding box center [807, 399] width 1523 height 719
click at [140, 370] on div "1 selected: Copy Paste ( 0 ) Move to Generate Barcode Archive selected 1 2 3 4 …" at bounding box center [807, 399] width 1523 height 719
